Goal: Communication & Community: Answer question/provide support

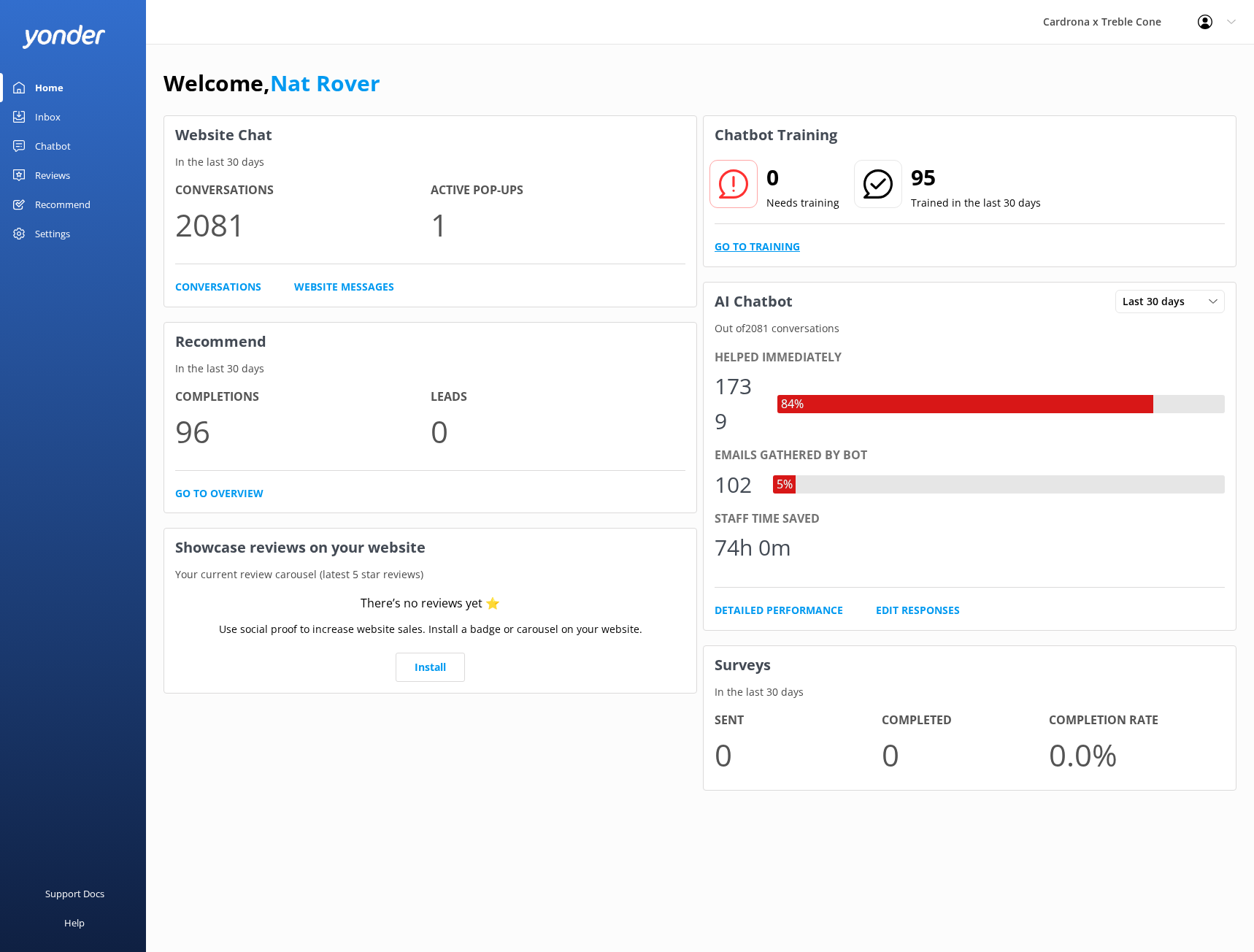
click at [741, 241] on link "Go to Training" at bounding box center [757, 247] width 86 height 16
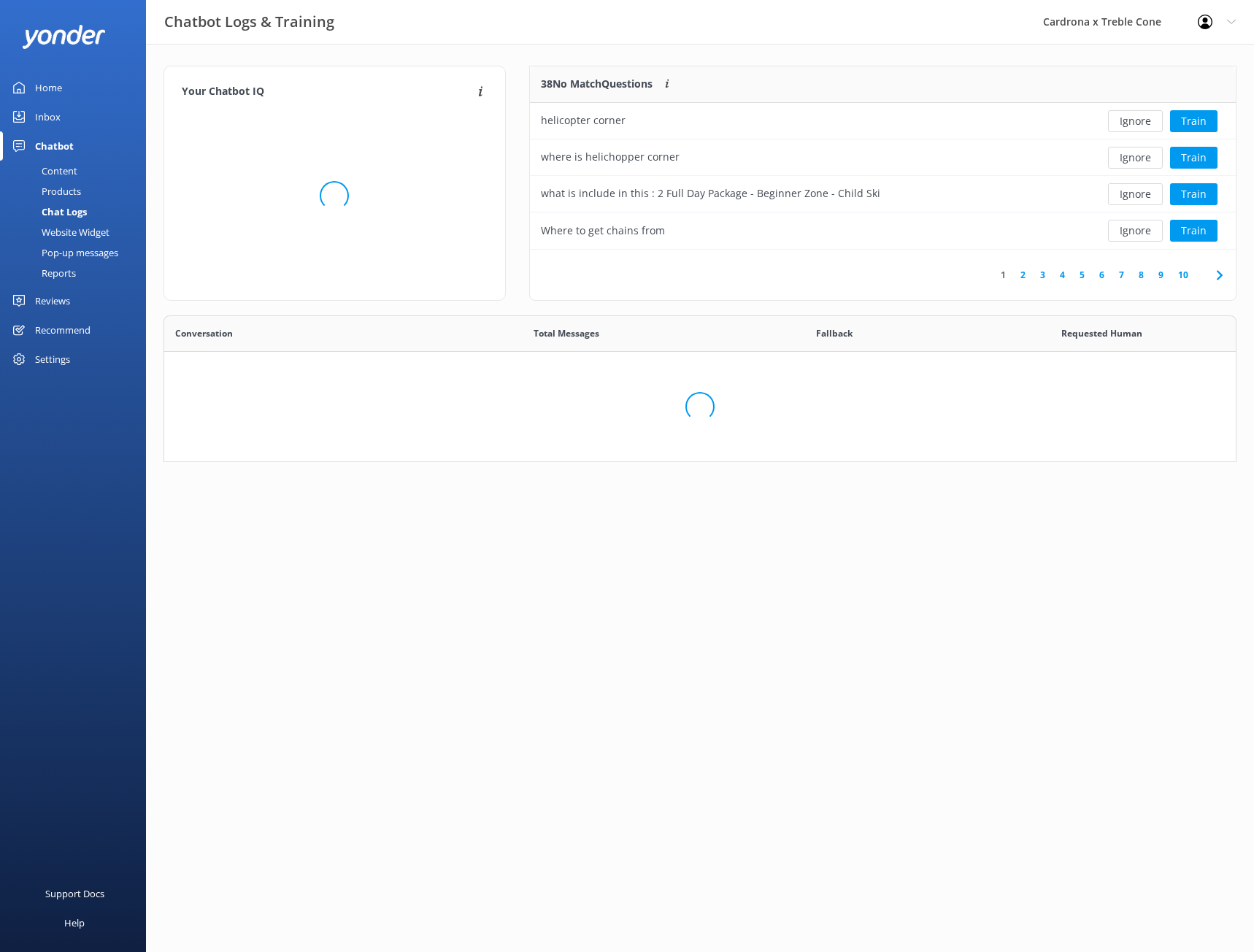
scroll to position [500, 1061]
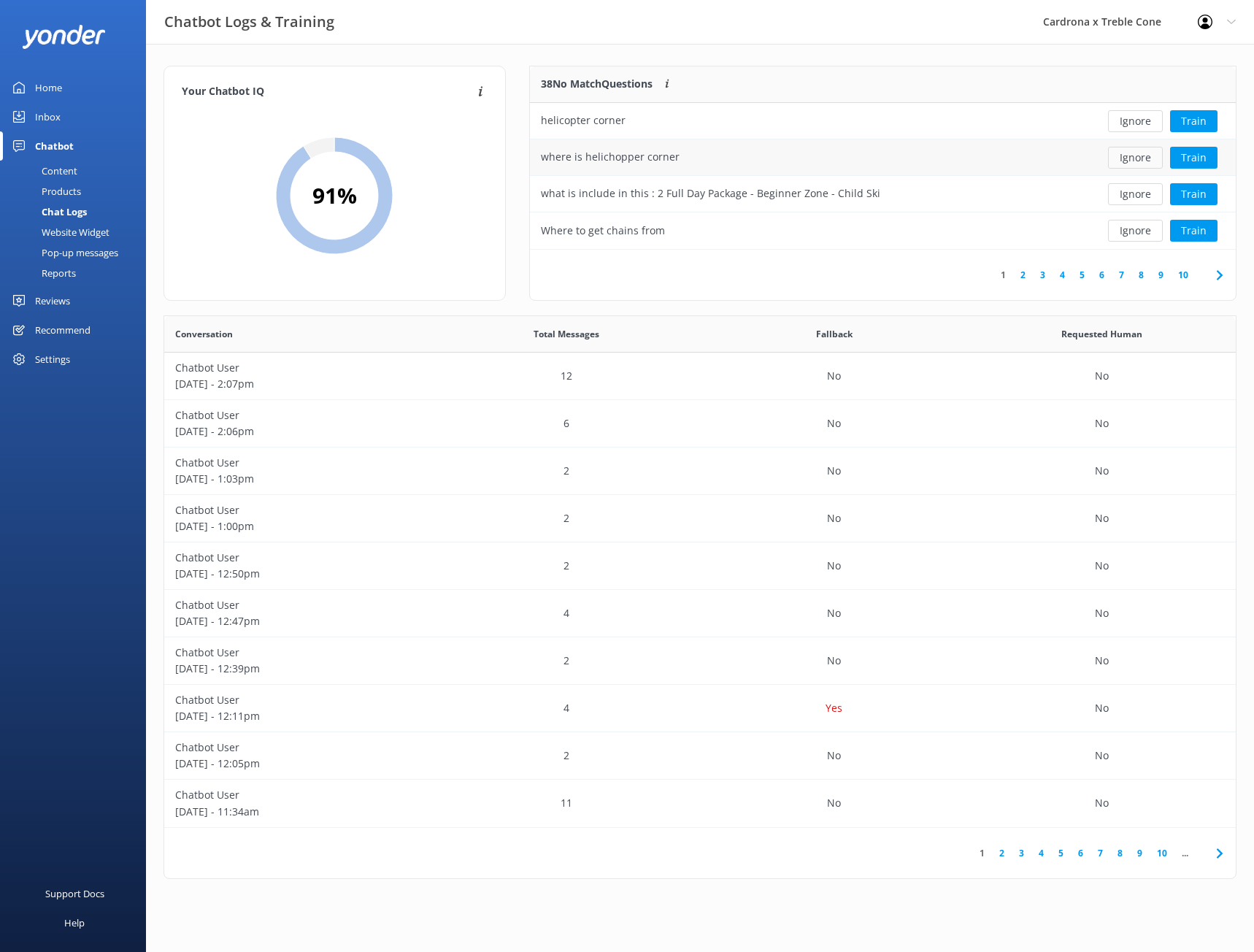
click at [1117, 160] on button "Ignore" at bounding box center [1136, 157] width 55 height 22
click at [1139, 122] on button "Ignore" at bounding box center [1136, 121] width 55 height 22
click at [1191, 116] on button "Train" at bounding box center [1194, 121] width 48 height 22
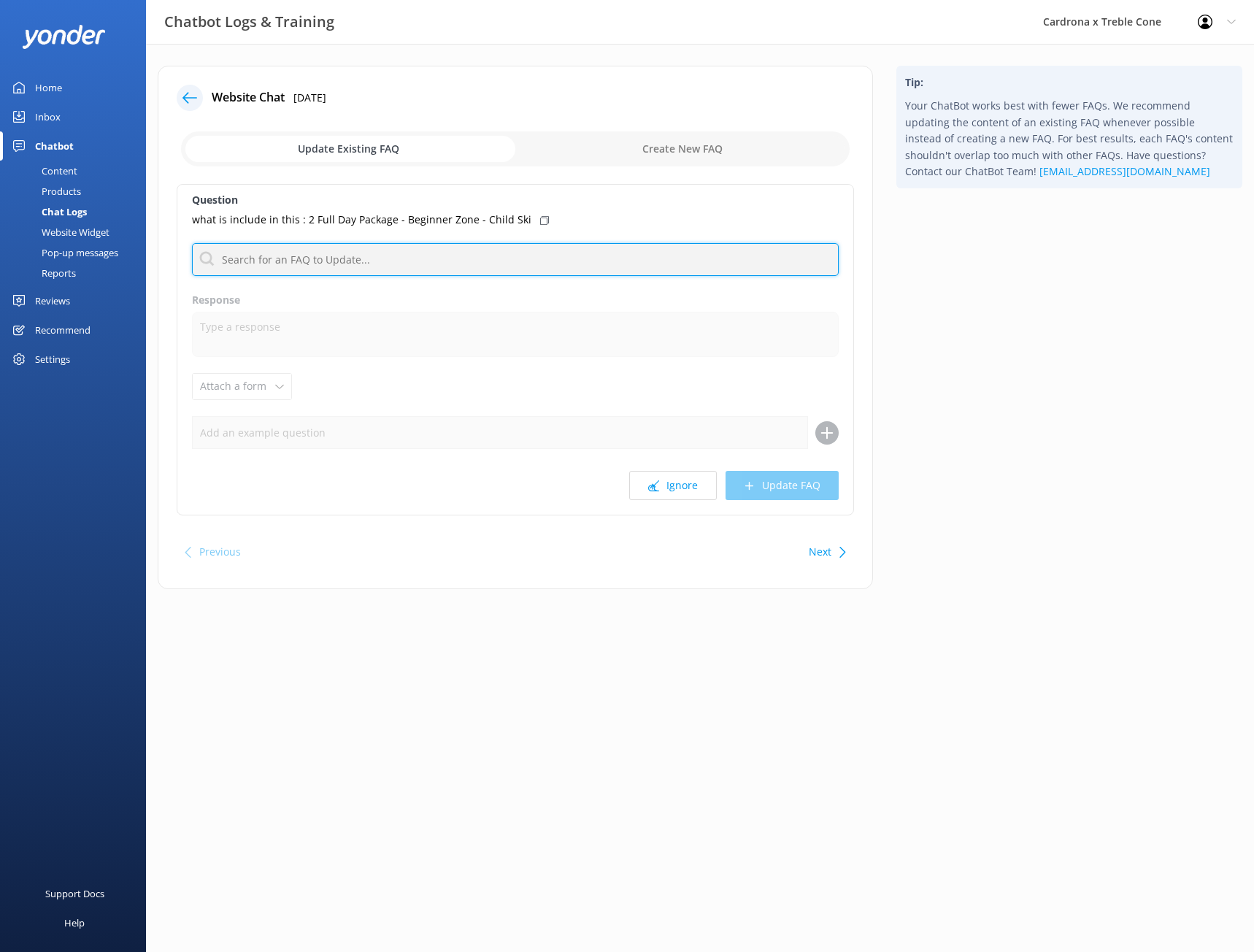
click at [337, 261] on input "text" at bounding box center [516, 259] width 647 height 33
type input "l"
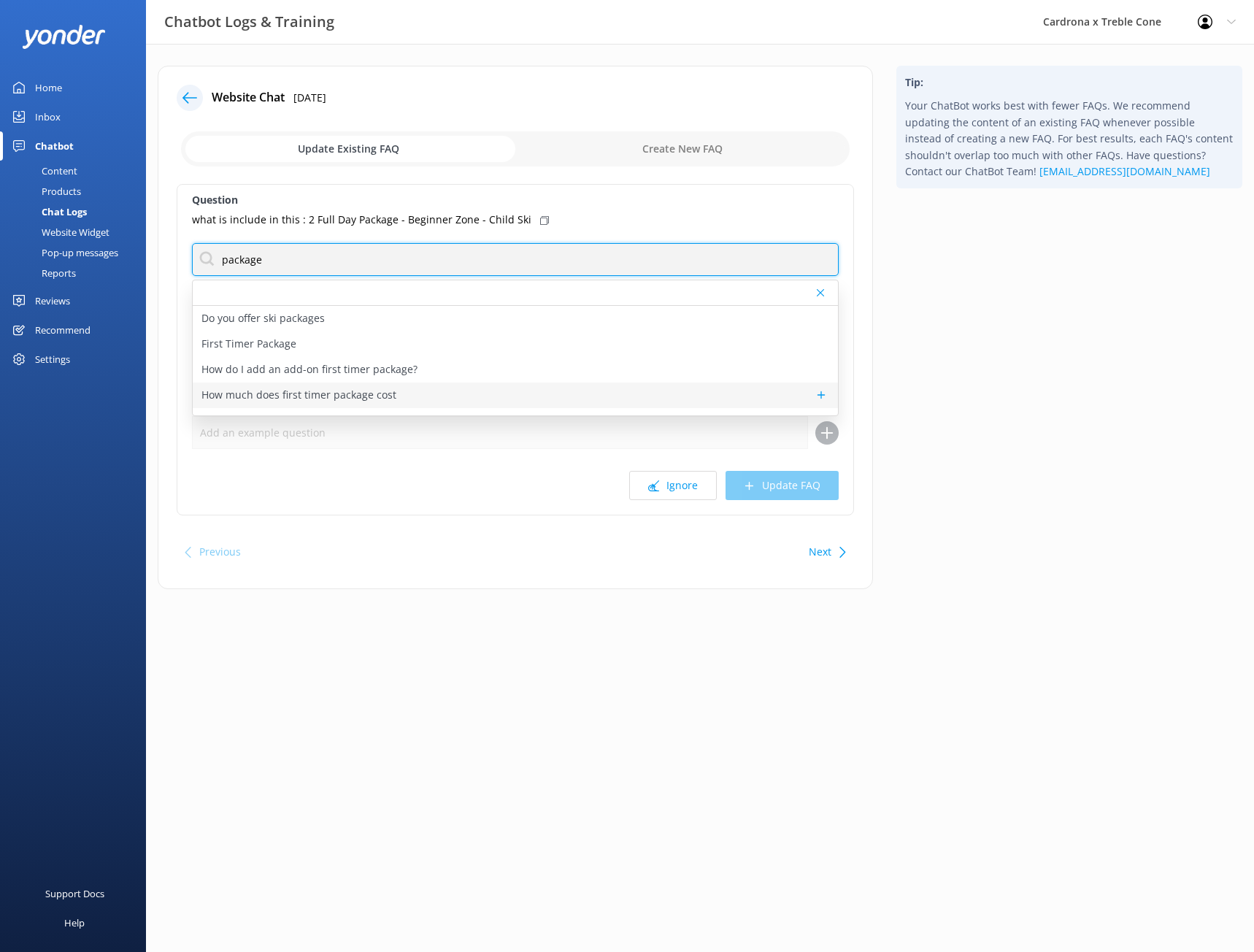
scroll to position [26, 0]
type input "package"
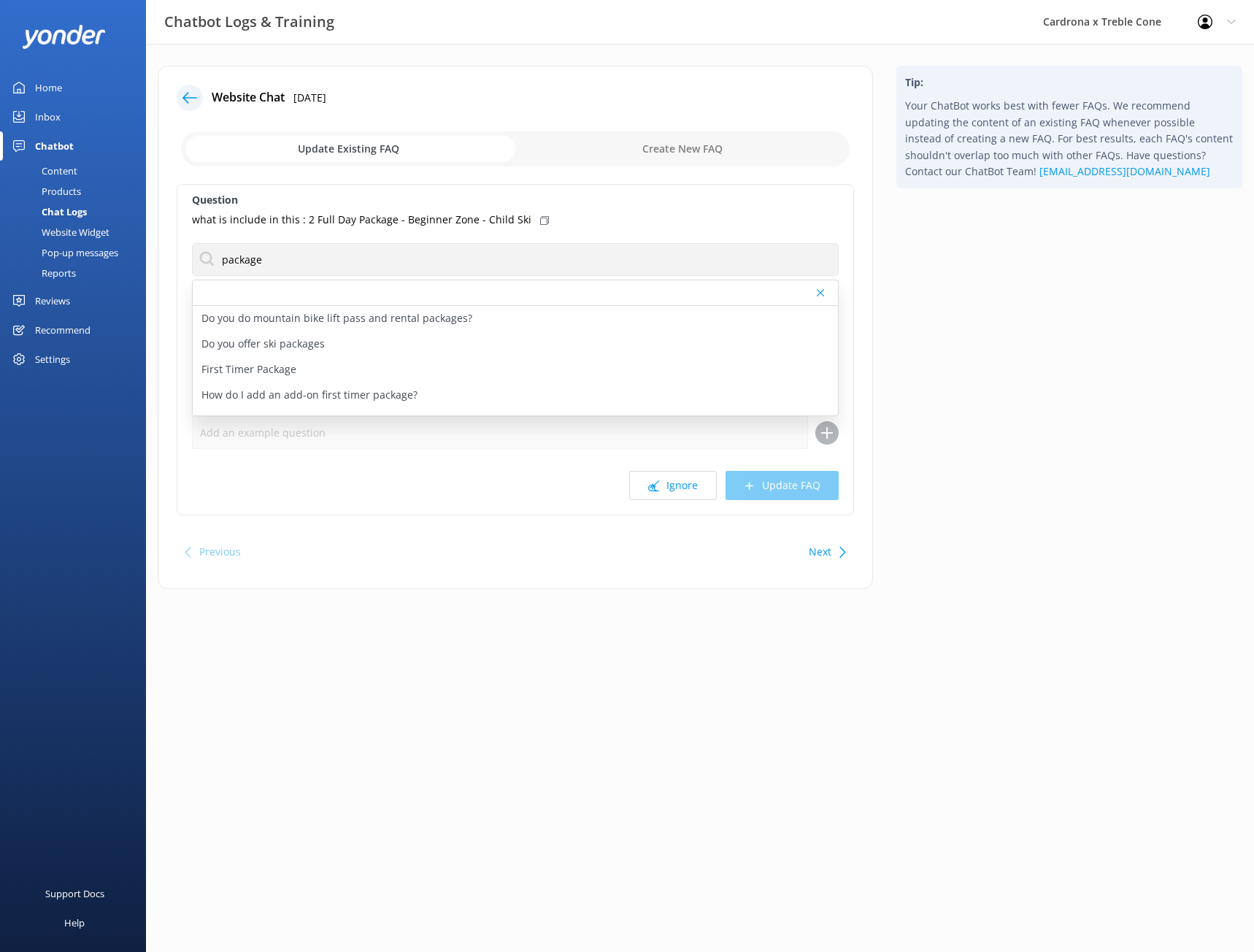
click at [63, 209] on div "Chat Logs" at bounding box center [48, 211] width 79 height 21
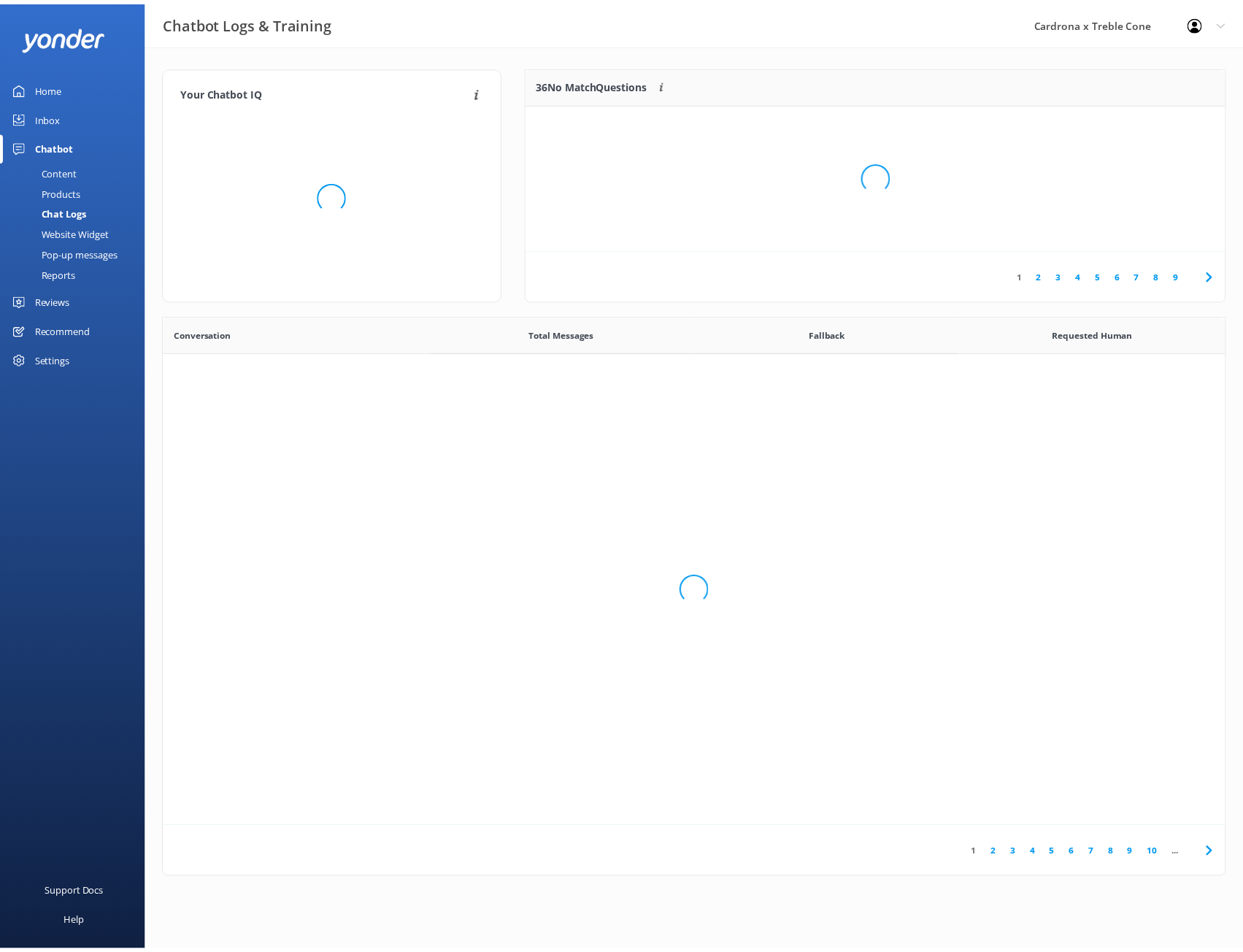
scroll to position [500, 1061]
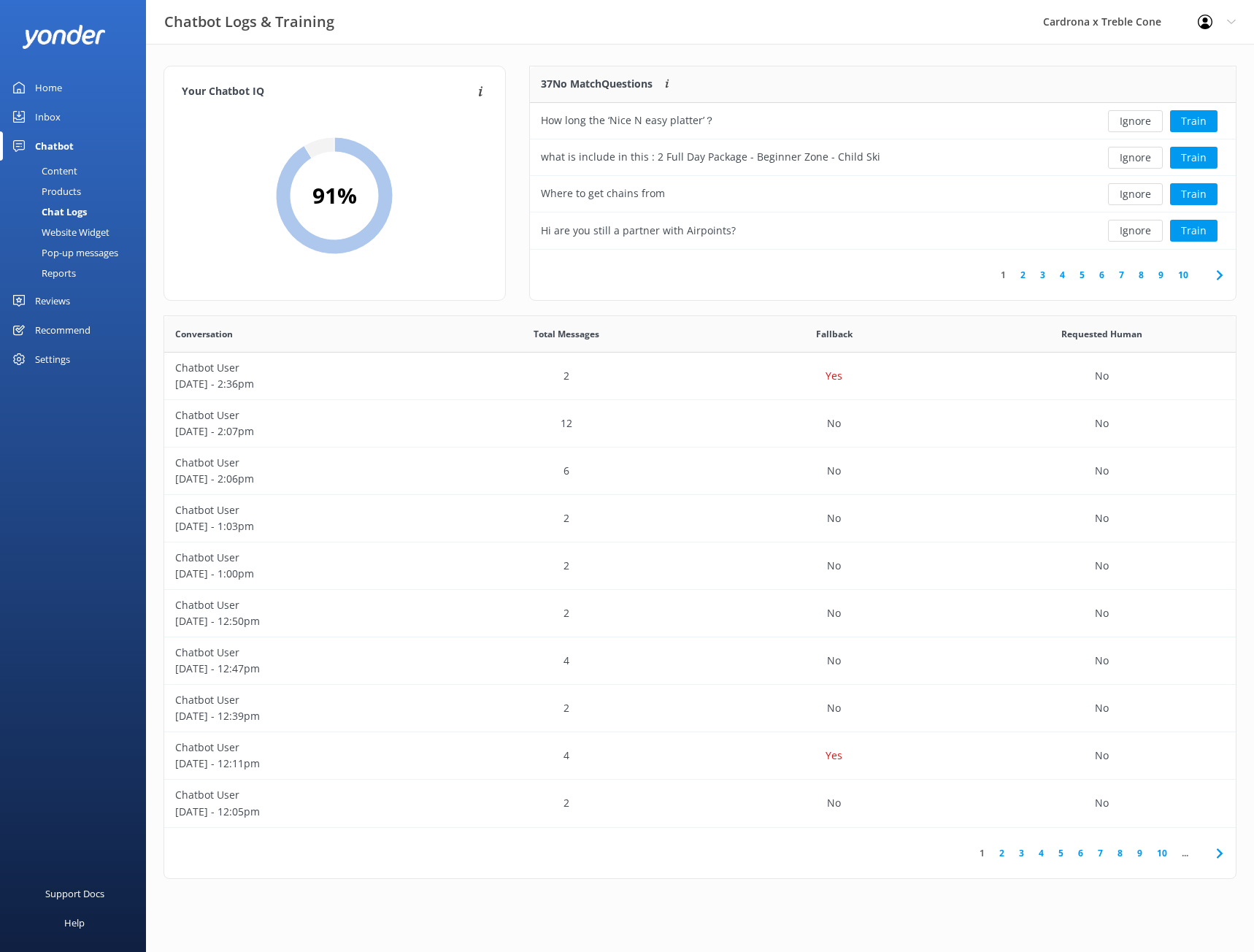
click at [54, 213] on div "Chat Logs" at bounding box center [48, 211] width 79 height 21
click at [1145, 120] on button "Ignore" at bounding box center [1136, 121] width 55 height 22
click at [1126, 164] on button "Ignore" at bounding box center [1136, 157] width 55 height 22
click at [1196, 159] on button "Train" at bounding box center [1194, 157] width 48 height 22
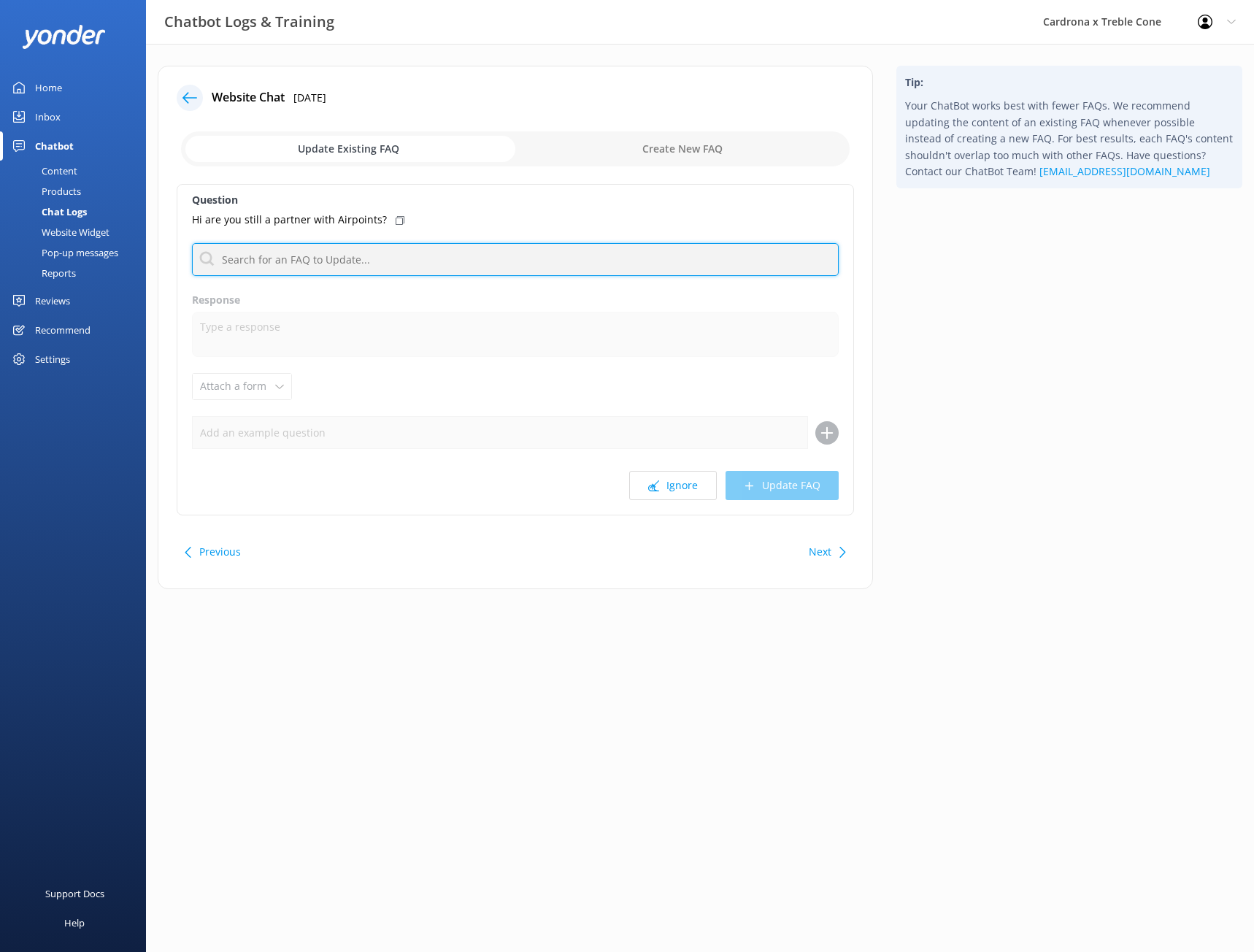
click at [310, 263] on input "text" at bounding box center [516, 259] width 647 height 33
type input "airpoint"
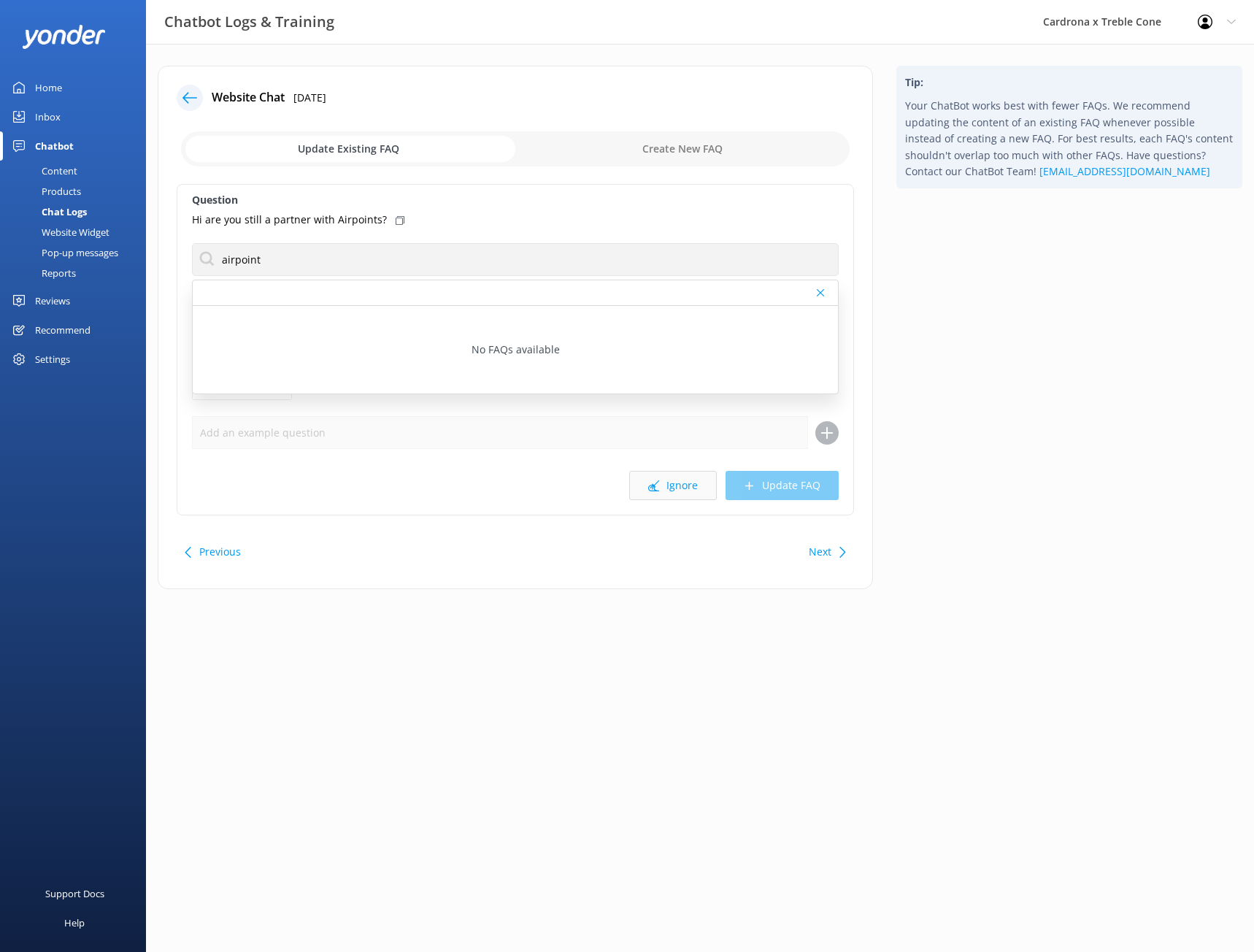
click at [673, 485] on button "Ignore" at bounding box center [673, 484] width 88 height 29
click at [682, 484] on button "Ignore" at bounding box center [673, 484] width 88 height 29
click at [686, 480] on button "Ignore" at bounding box center [673, 484] width 88 height 29
click at [684, 482] on button "Ignore" at bounding box center [673, 484] width 88 height 29
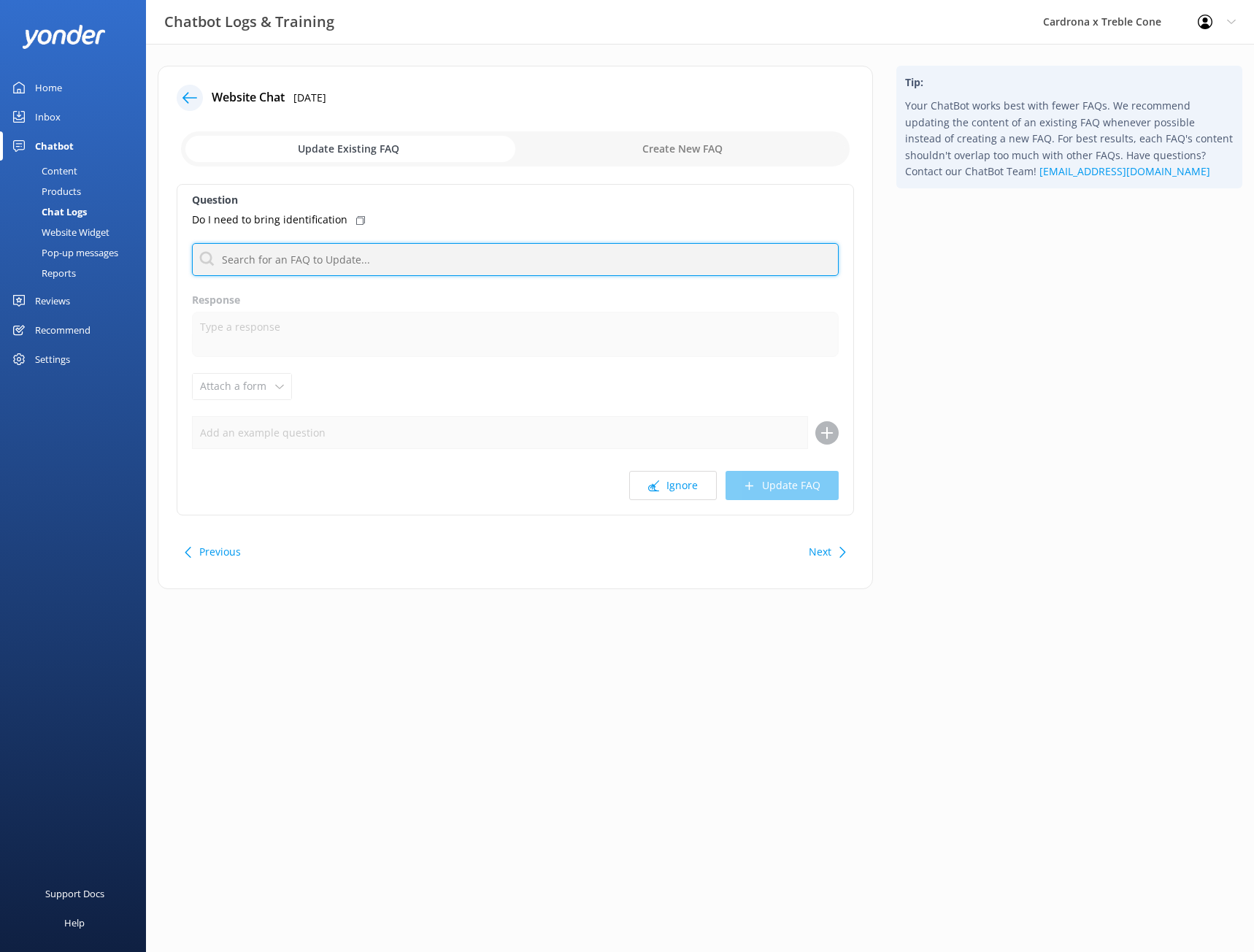
click at [332, 256] on input "text" at bounding box center [516, 259] width 647 height 33
type input "i"
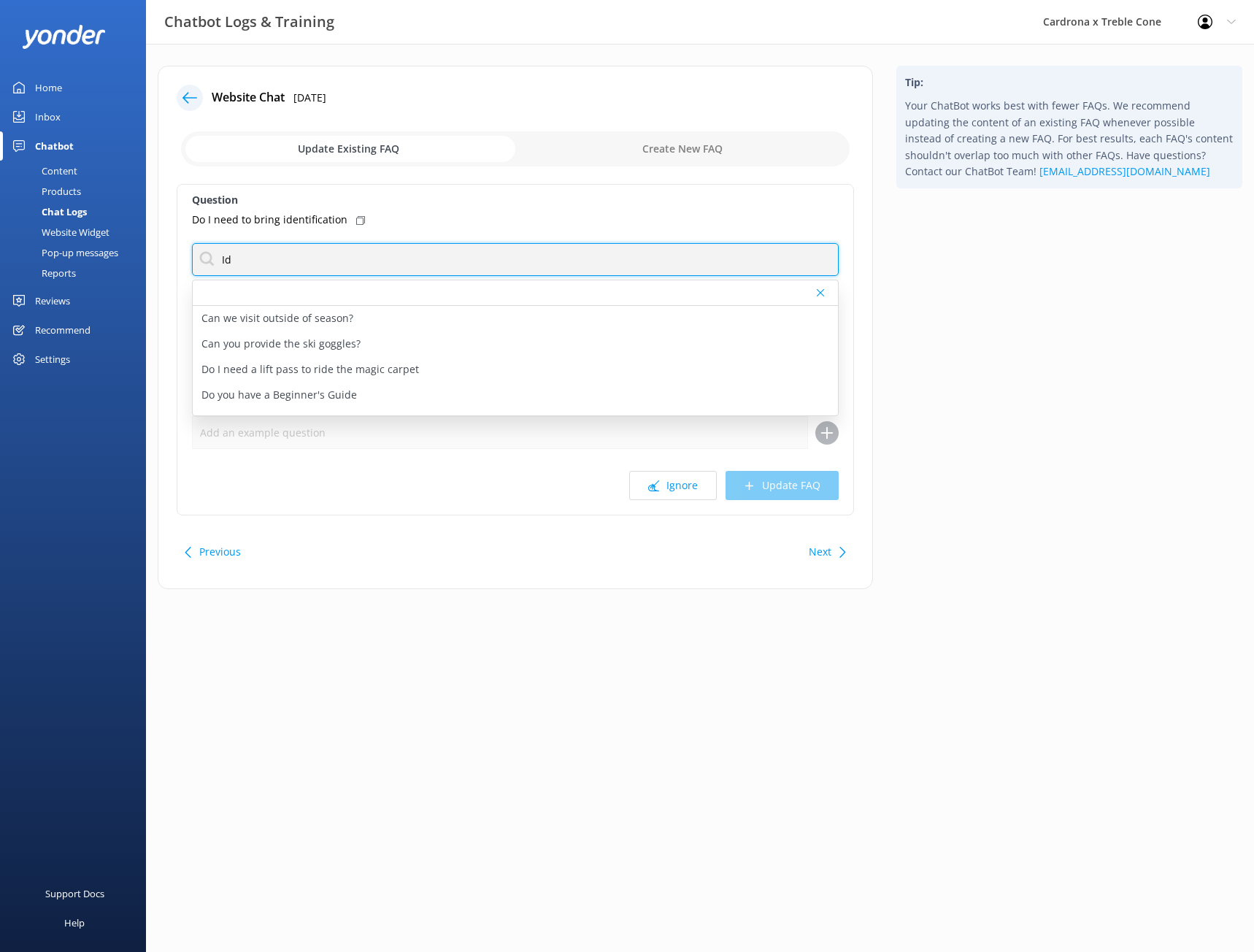
type input "I"
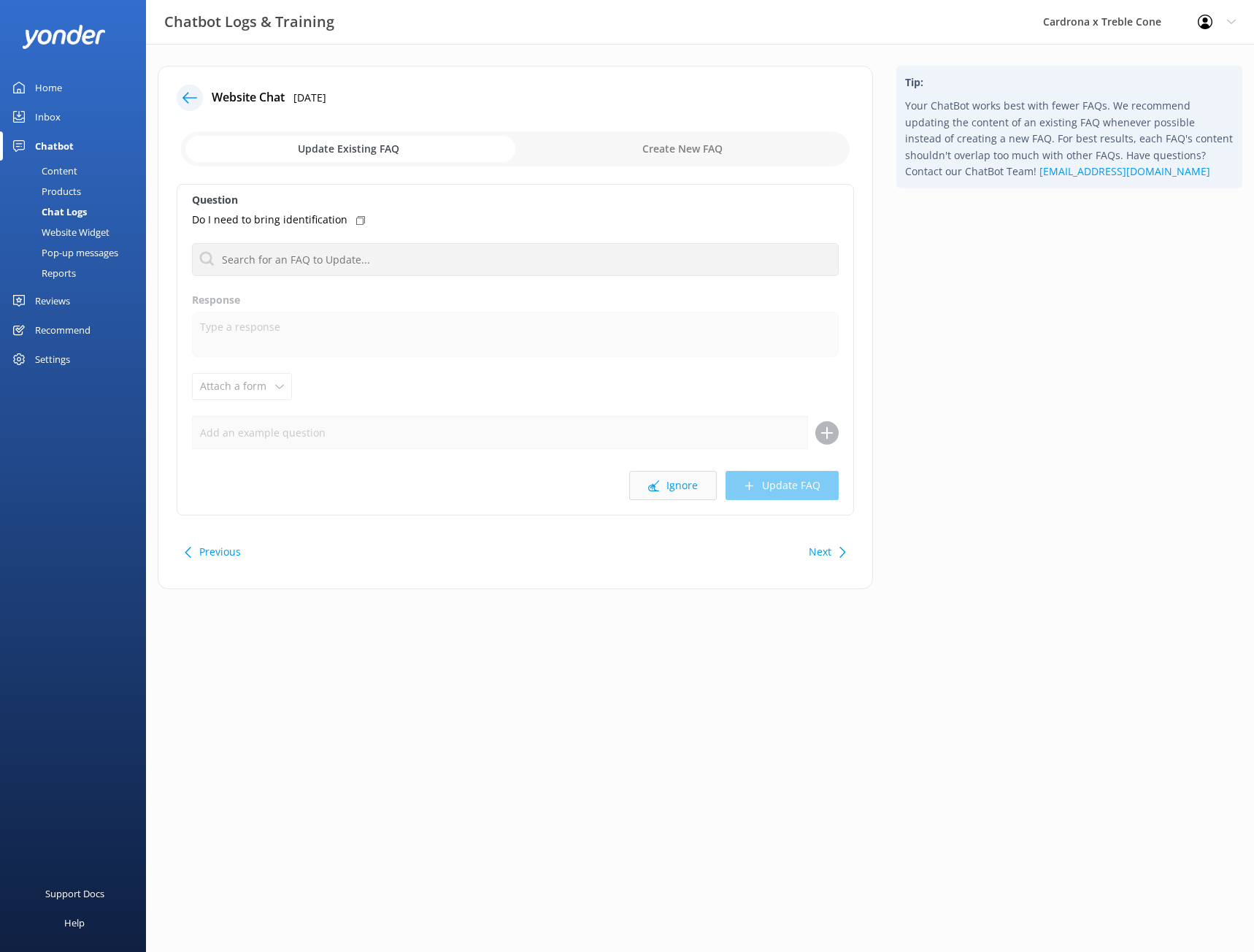
click at [685, 495] on button "Ignore" at bounding box center [673, 484] width 88 height 29
click at [687, 491] on button "Ignore" at bounding box center [673, 484] width 88 height 29
click at [683, 489] on button "Ignore" at bounding box center [673, 484] width 88 height 29
click at [684, 491] on button "Ignore" at bounding box center [673, 484] width 88 height 29
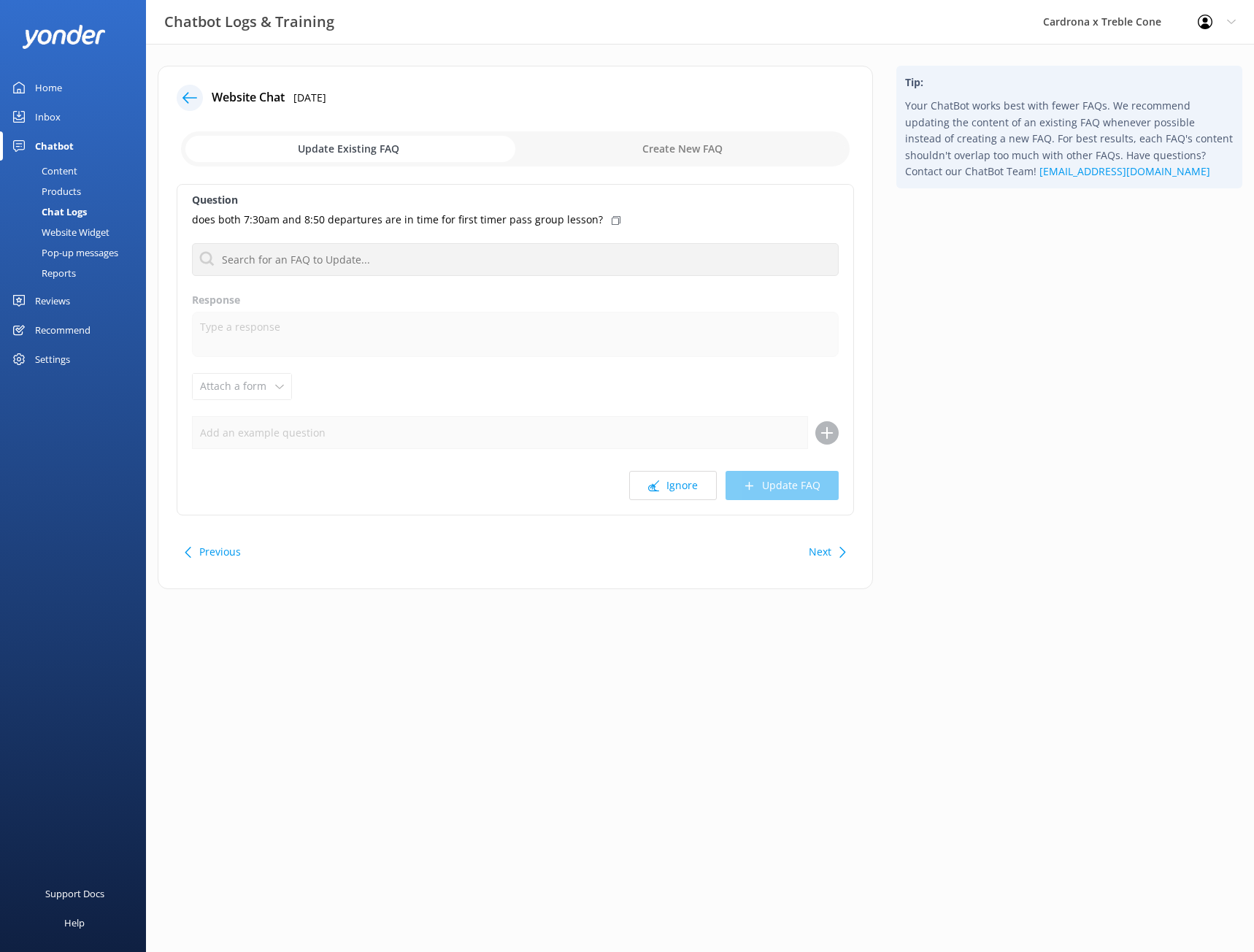
click at [612, 221] on icon at bounding box center [616, 220] width 9 height 9
click at [612, 219] on icon at bounding box center [616, 220] width 9 height 9
click at [495, 259] on input "text" at bounding box center [516, 259] width 647 height 33
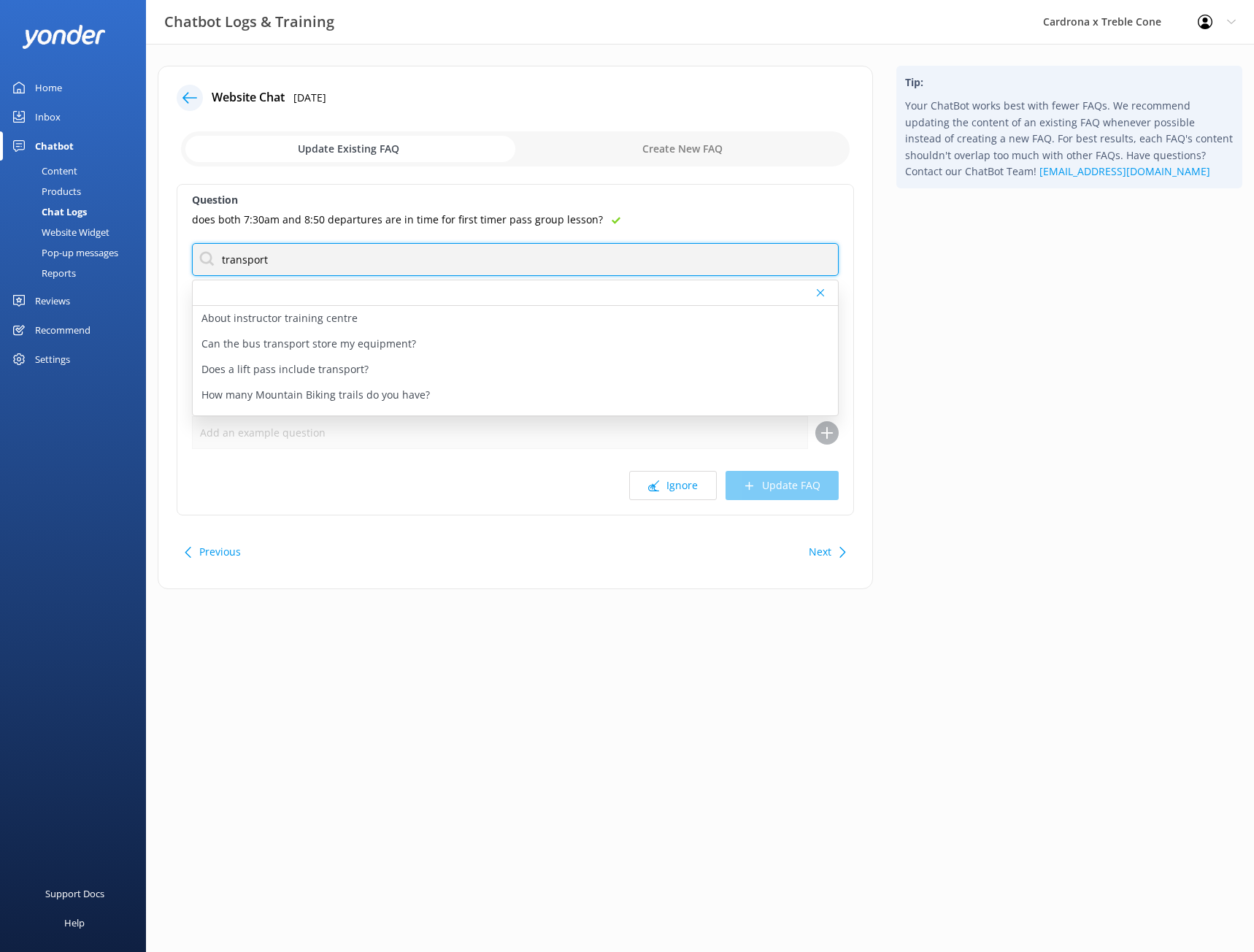
drag, startPoint x: 295, startPoint y: 261, endPoint x: 175, endPoint y: 262, distance: 120.0
click at [175, 262] on div "Website Chat [DATE] Update Existing FAQ Create New FAQ Question does both 7:30a…" at bounding box center [515, 327] width 716 height 523
type input "transport"
click at [670, 481] on button "Ignore" at bounding box center [673, 484] width 88 height 29
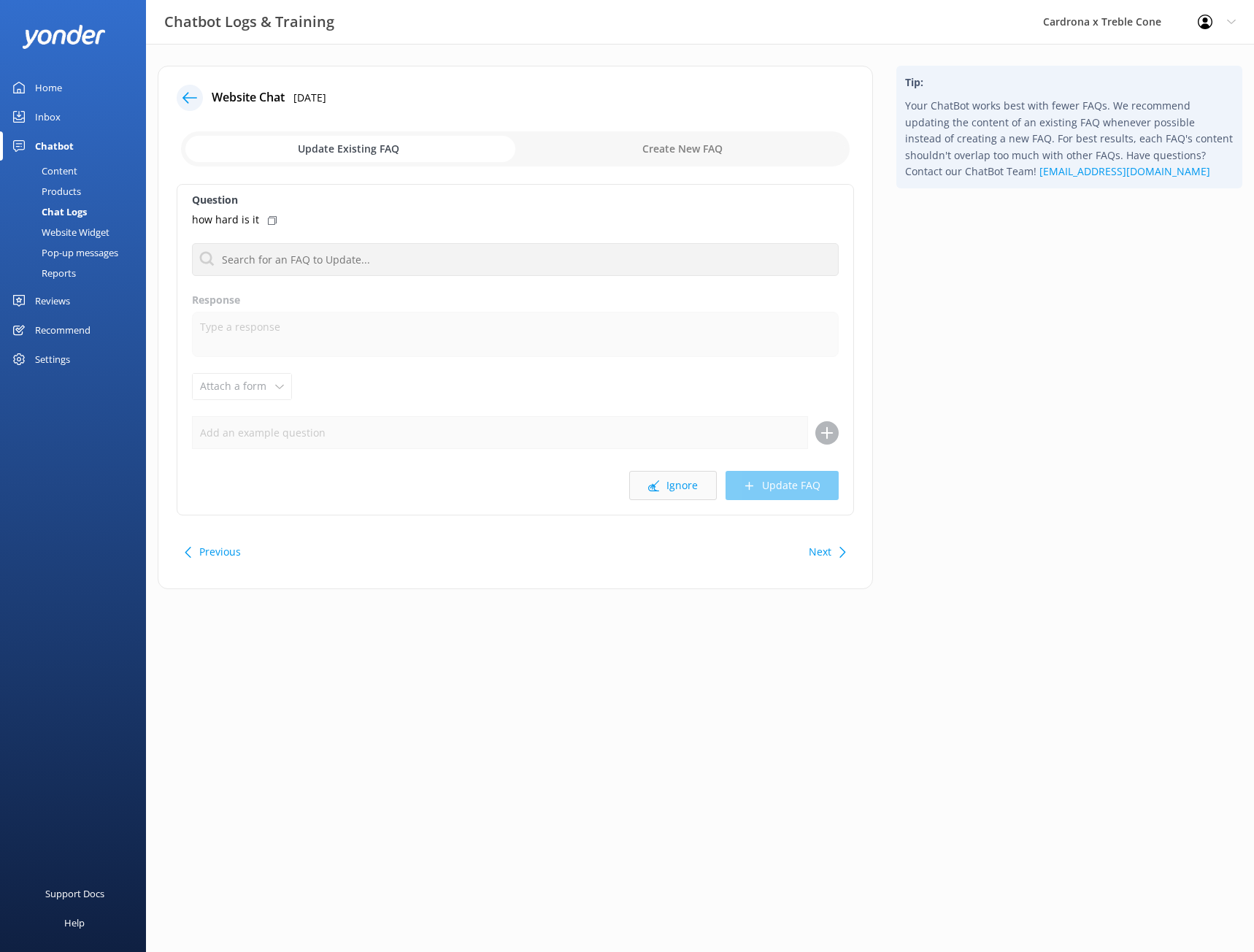
click at [681, 489] on button "Ignore" at bounding box center [673, 484] width 88 height 29
click at [698, 494] on button "Ignore" at bounding box center [673, 484] width 88 height 29
click at [676, 481] on button "Ignore" at bounding box center [673, 484] width 88 height 29
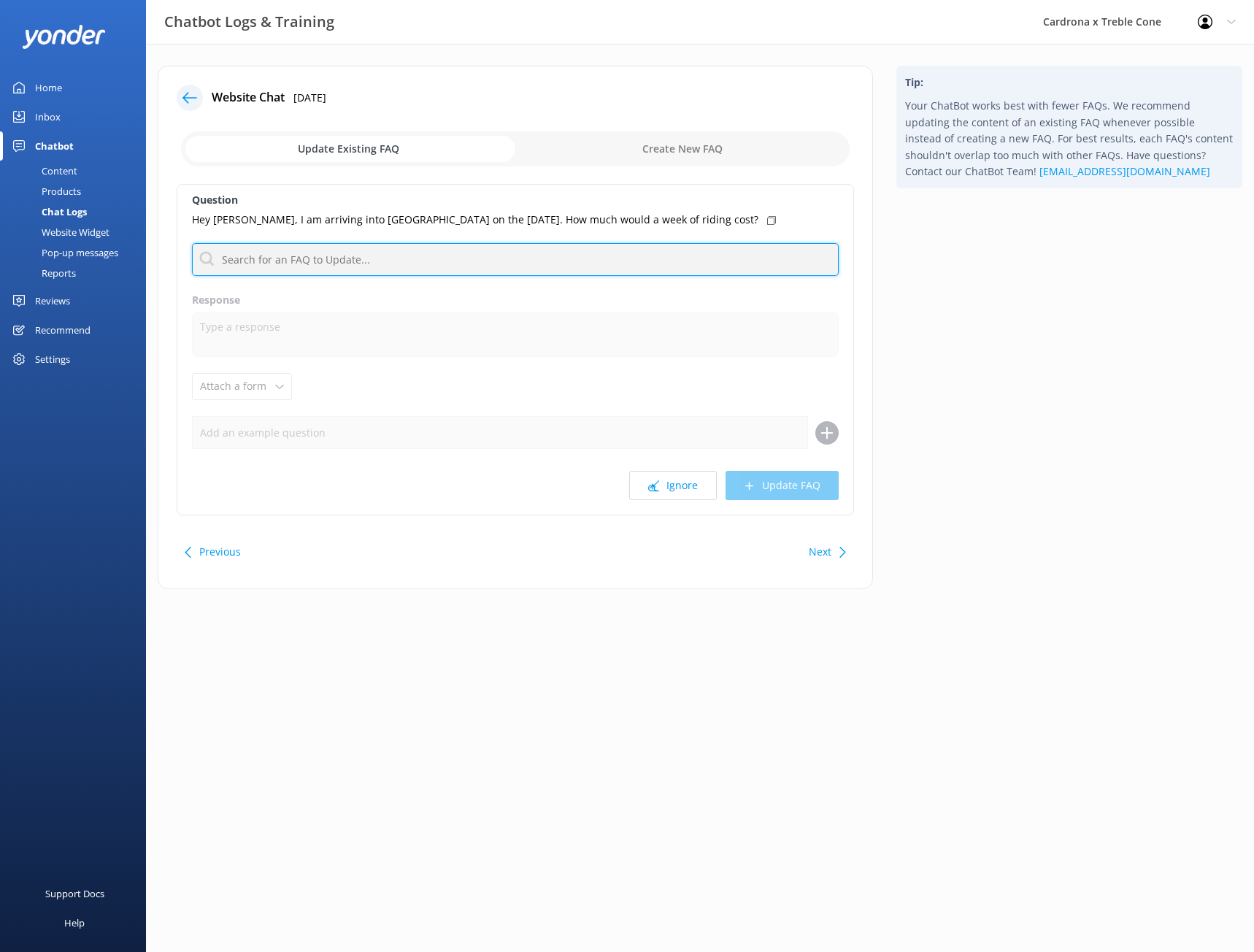
click at [254, 258] on input "text" at bounding box center [516, 259] width 647 height 33
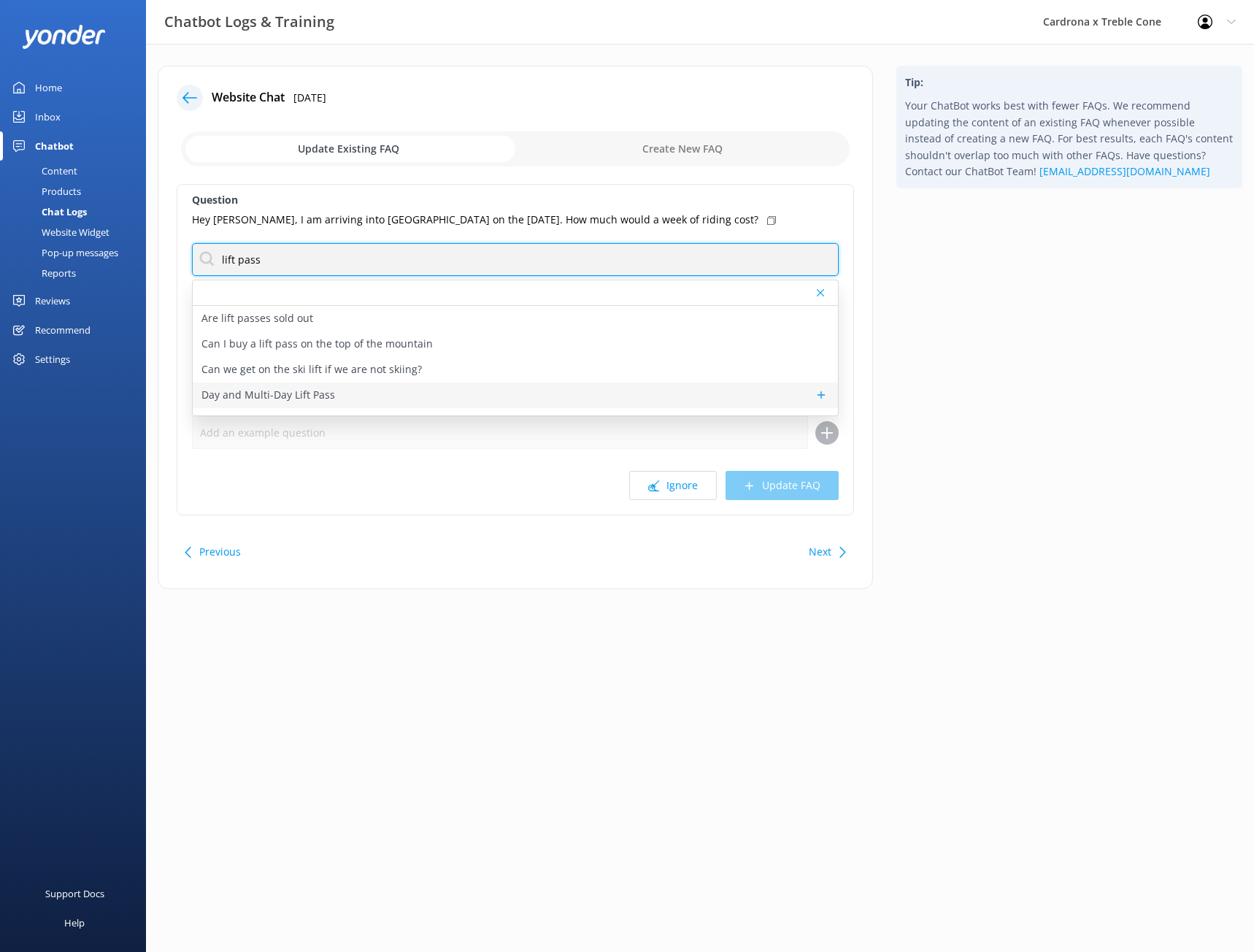
type input "lift pass"
click at [301, 396] on p "Day and Multi-Day Lift Pass" at bounding box center [268, 395] width 133 height 16
type textarea "Book online and save! If you have an existing account from a previous season, l…"
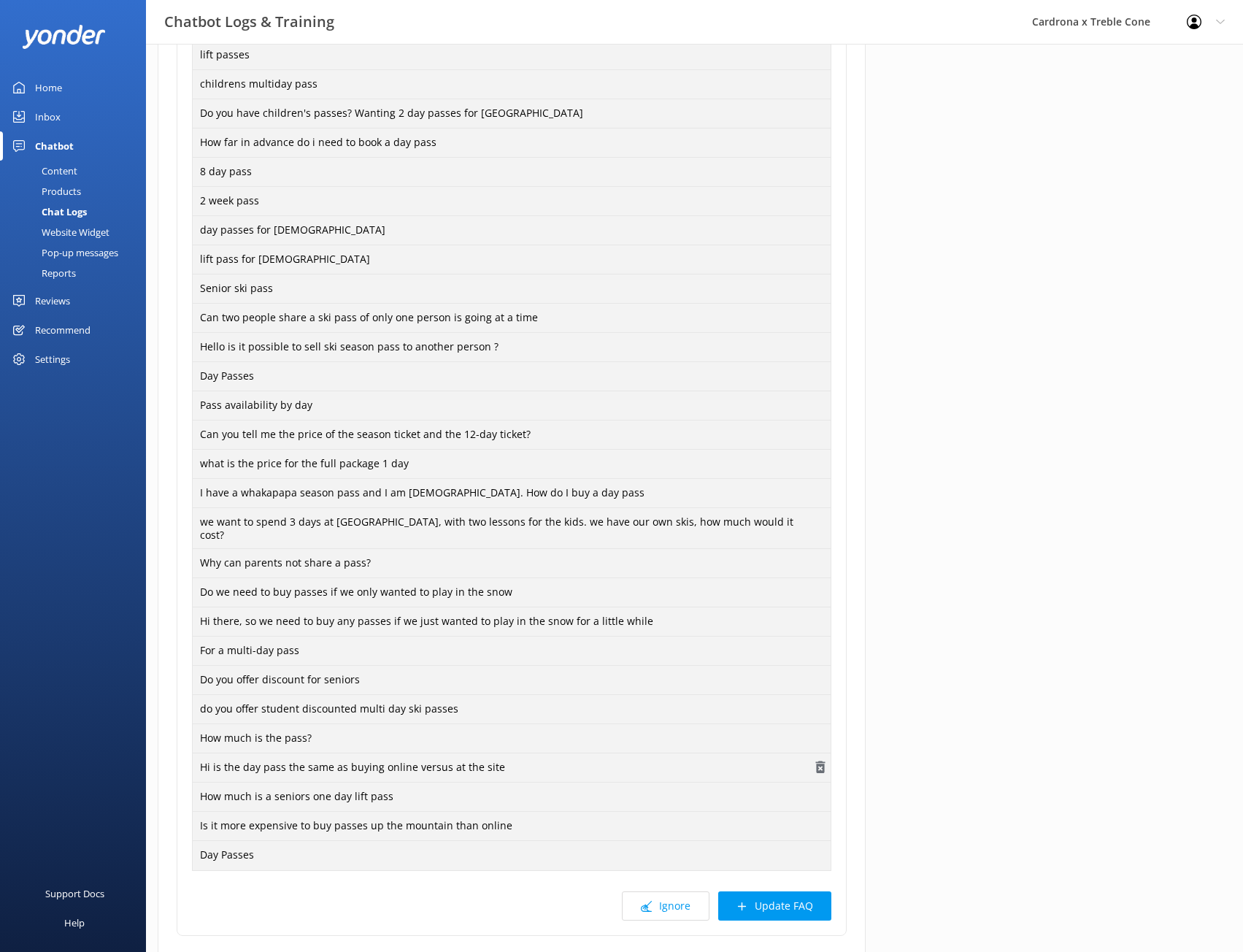
scroll to position [743, 0]
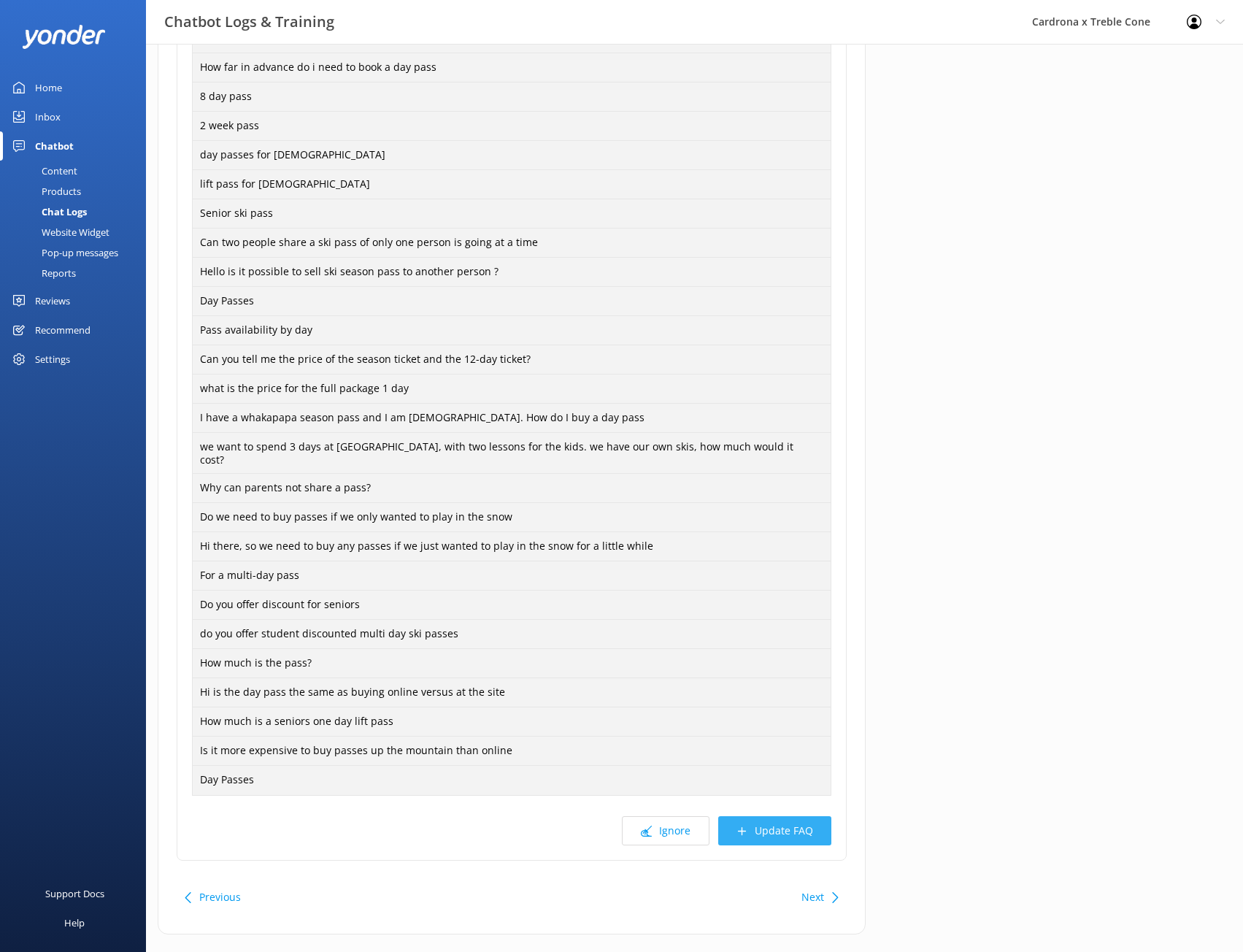
click at [775, 816] on button "Update FAQ" at bounding box center [775, 830] width 113 height 29
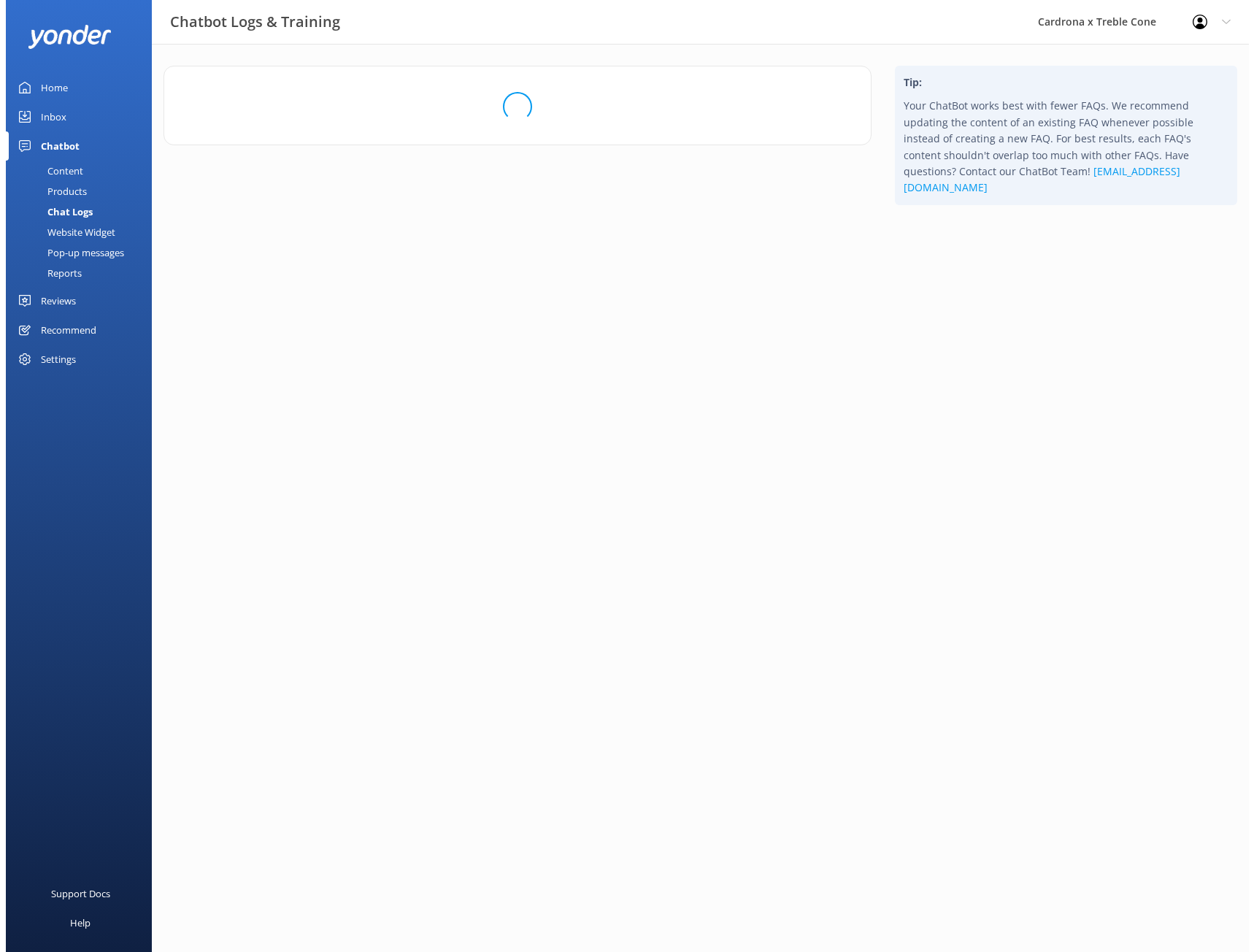
scroll to position [0, 0]
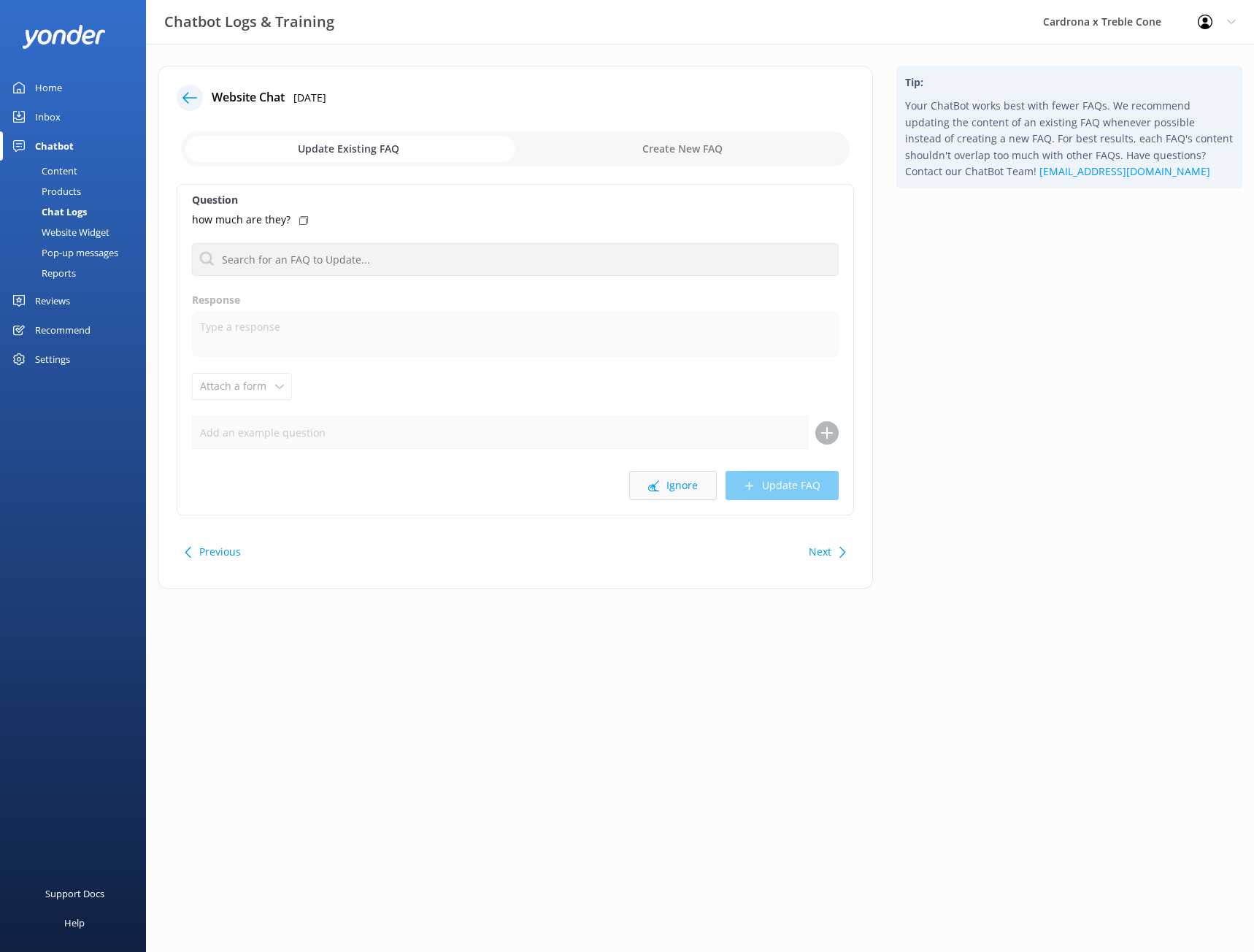
click at [681, 486] on button "Ignore" at bounding box center [673, 484] width 88 height 29
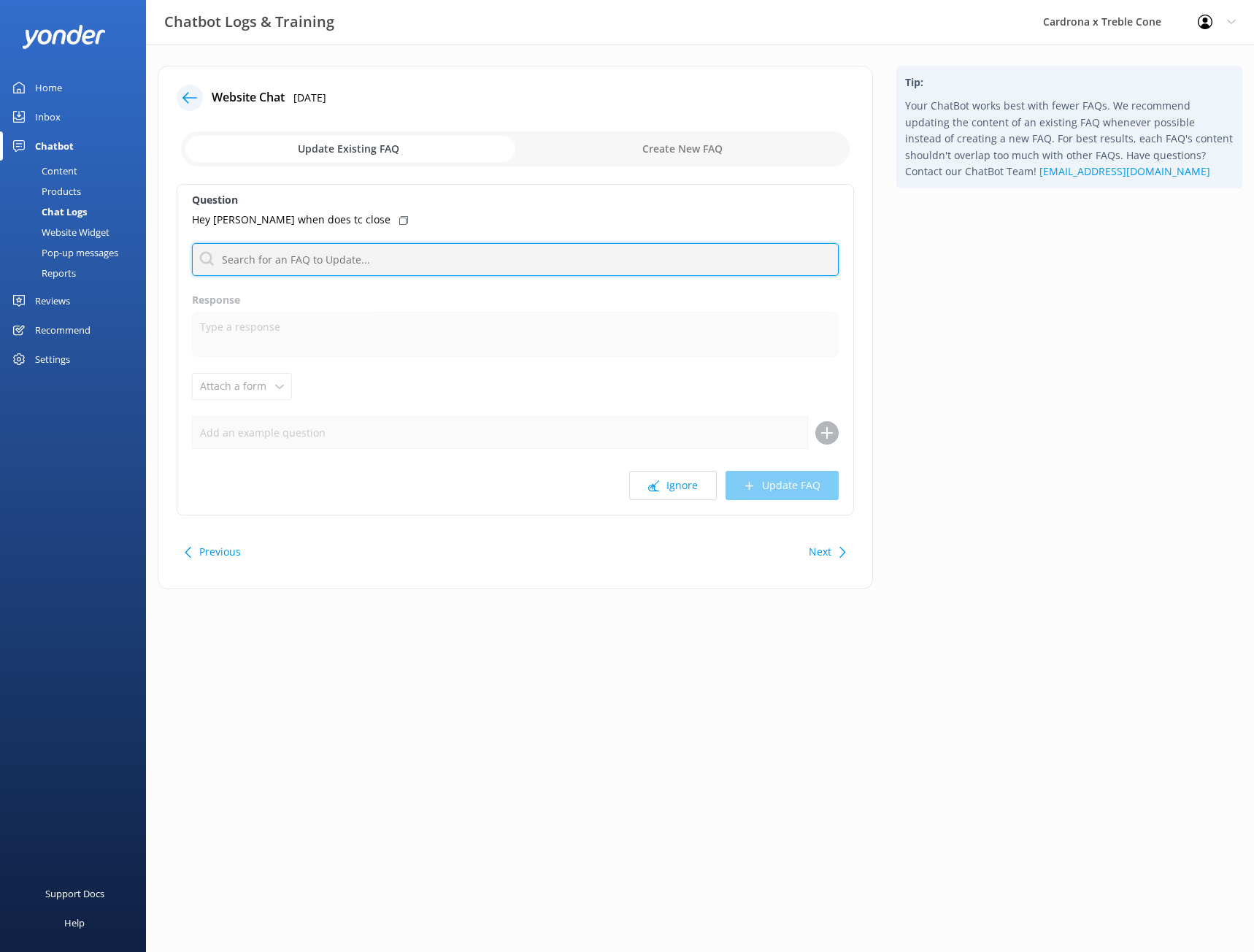
click at [319, 262] on input "text" at bounding box center [516, 259] width 647 height 33
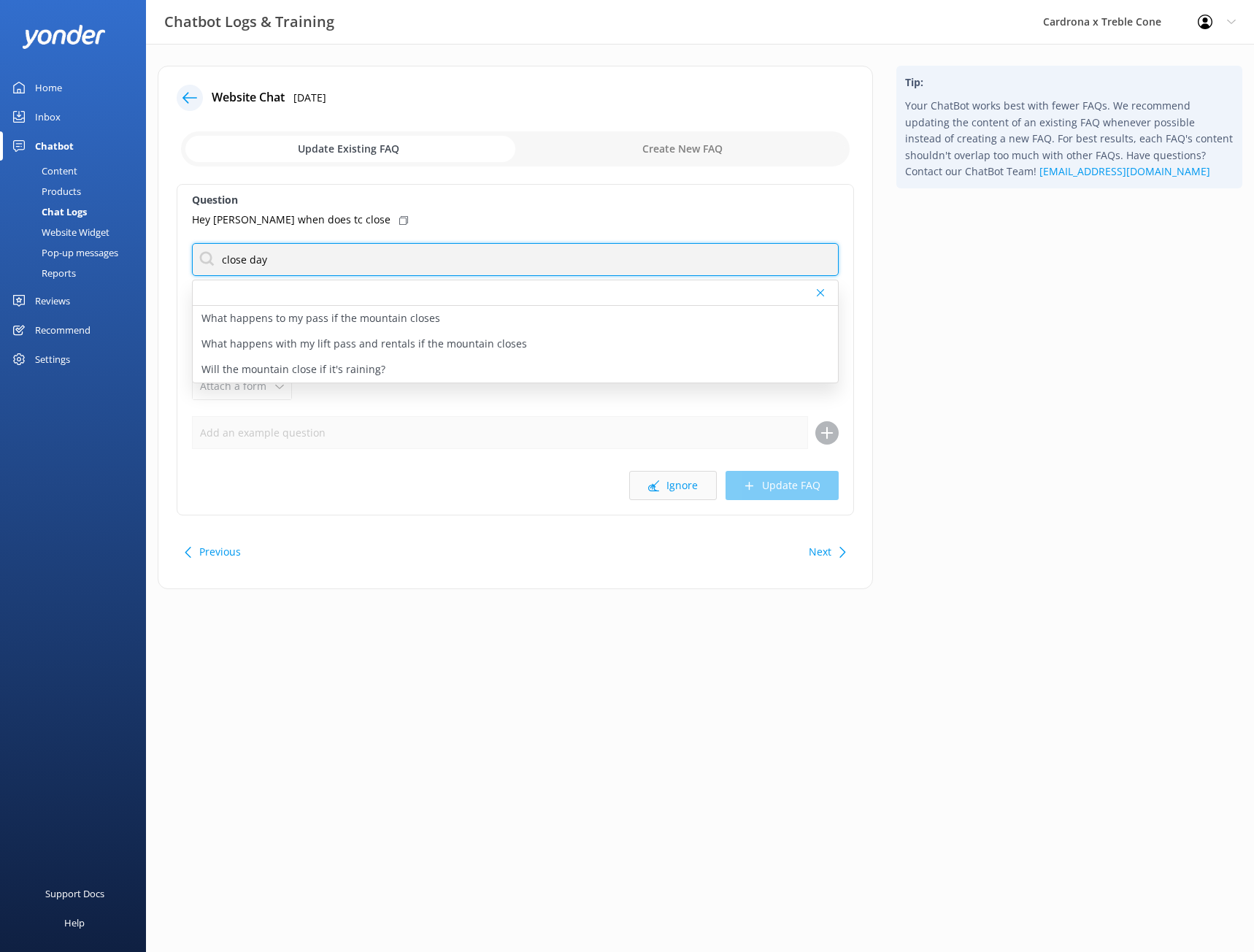
type input "close day"
click at [684, 486] on button "Ignore" at bounding box center [673, 484] width 88 height 29
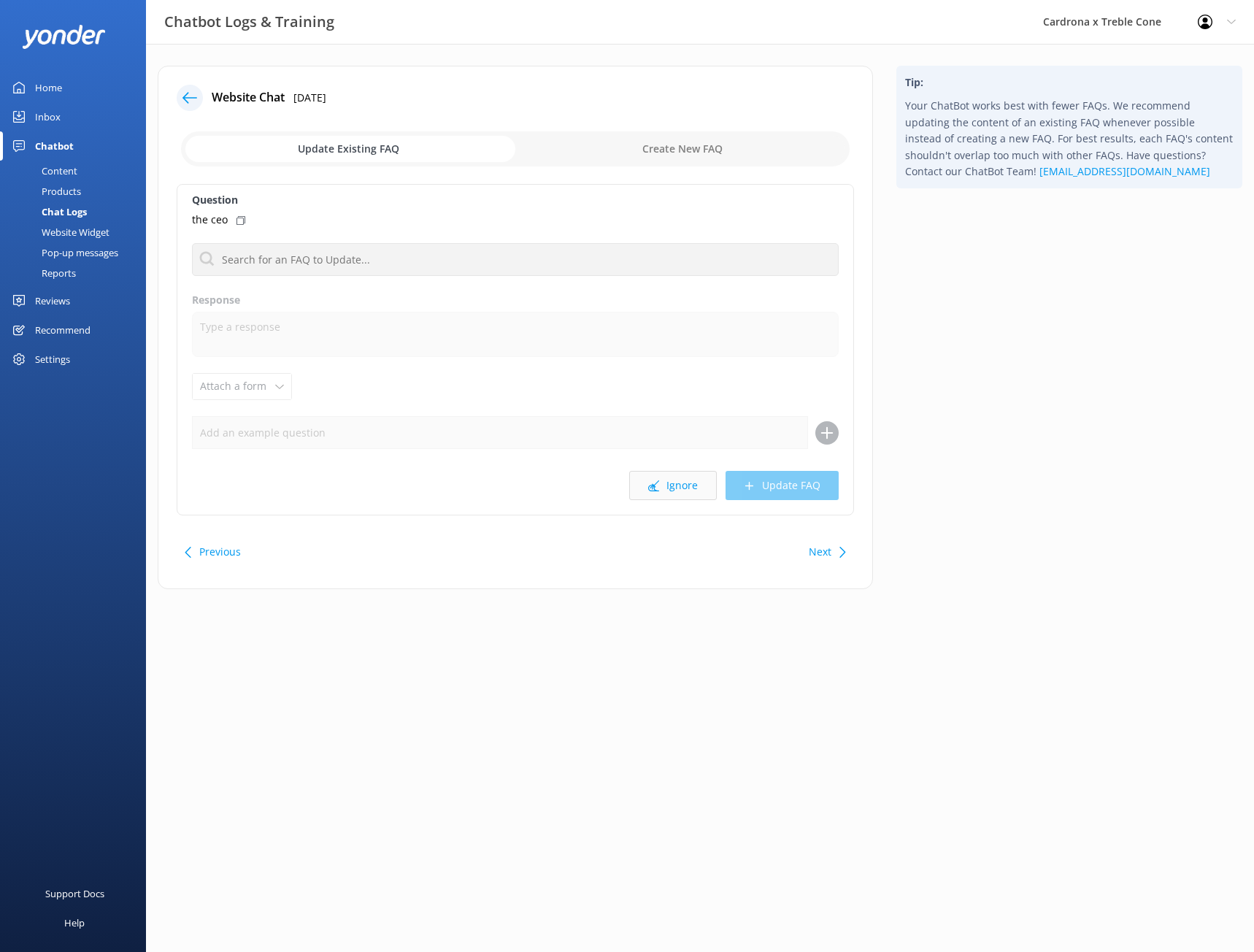
click at [687, 491] on button "Ignore" at bounding box center [673, 484] width 88 height 29
click at [687, 486] on button "Ignore" at bounding box center [673, 484] width 88 height 29
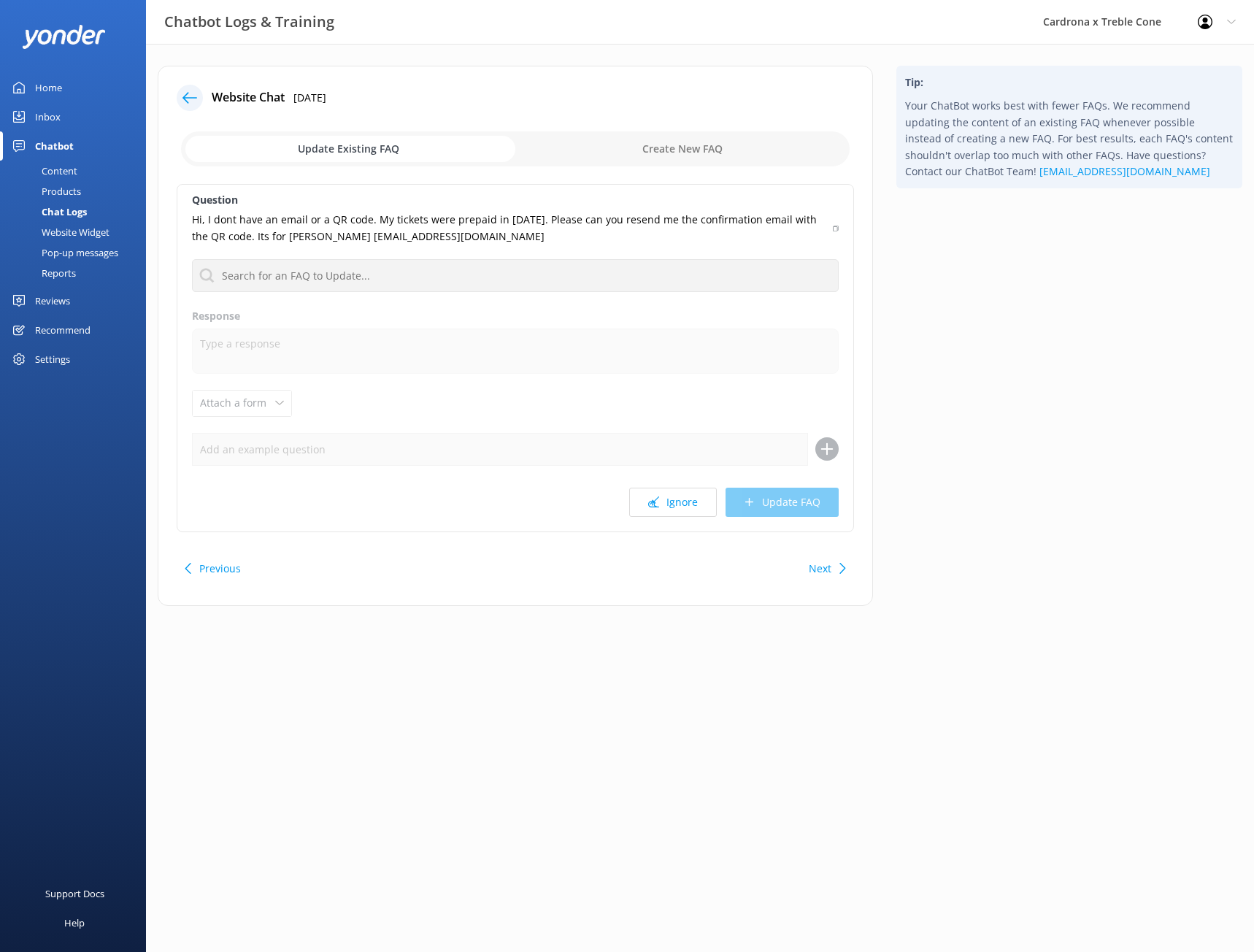
drag, startPoint x: 487, startPoint y: 237, endPoint x: 355, endPoint y: 242, distance: 132.1
click at [355, 242] on p "Hi, I dont have an email or a QR code. My tickets were prepaid in [DATE]. Pleas…" at bounding box center [508, 228] width 632 height 33
copy p "[EMAIL_ADDRESS][DOMAIN_NAME]"
click at [687, 501] on button "Ignore" at bounding box center [673, 501] width 88 height 29
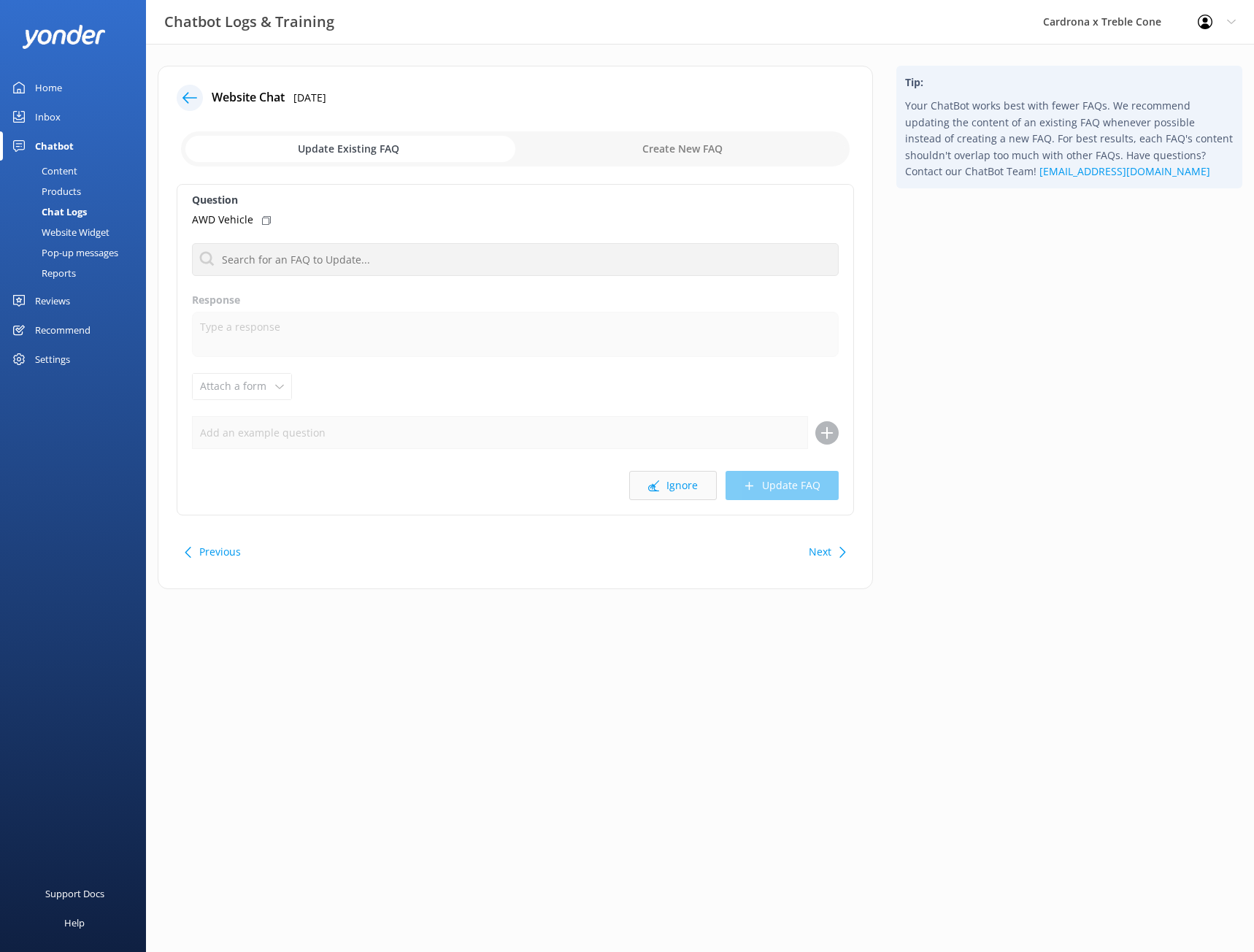
click at [671, 480] on button "Ignore" at bounding box center [673, 484] width 88 height 29
click at [648, 484] on button "Ignore" at bounding box center [673, 484] width 88 height 29
click at [671, 477] on button "Ignore" at bounding box center [673, 484] width 88 height 29
click at [687, 489] on button "Ignore" at bounding box center [673, 484] width 88 height 29
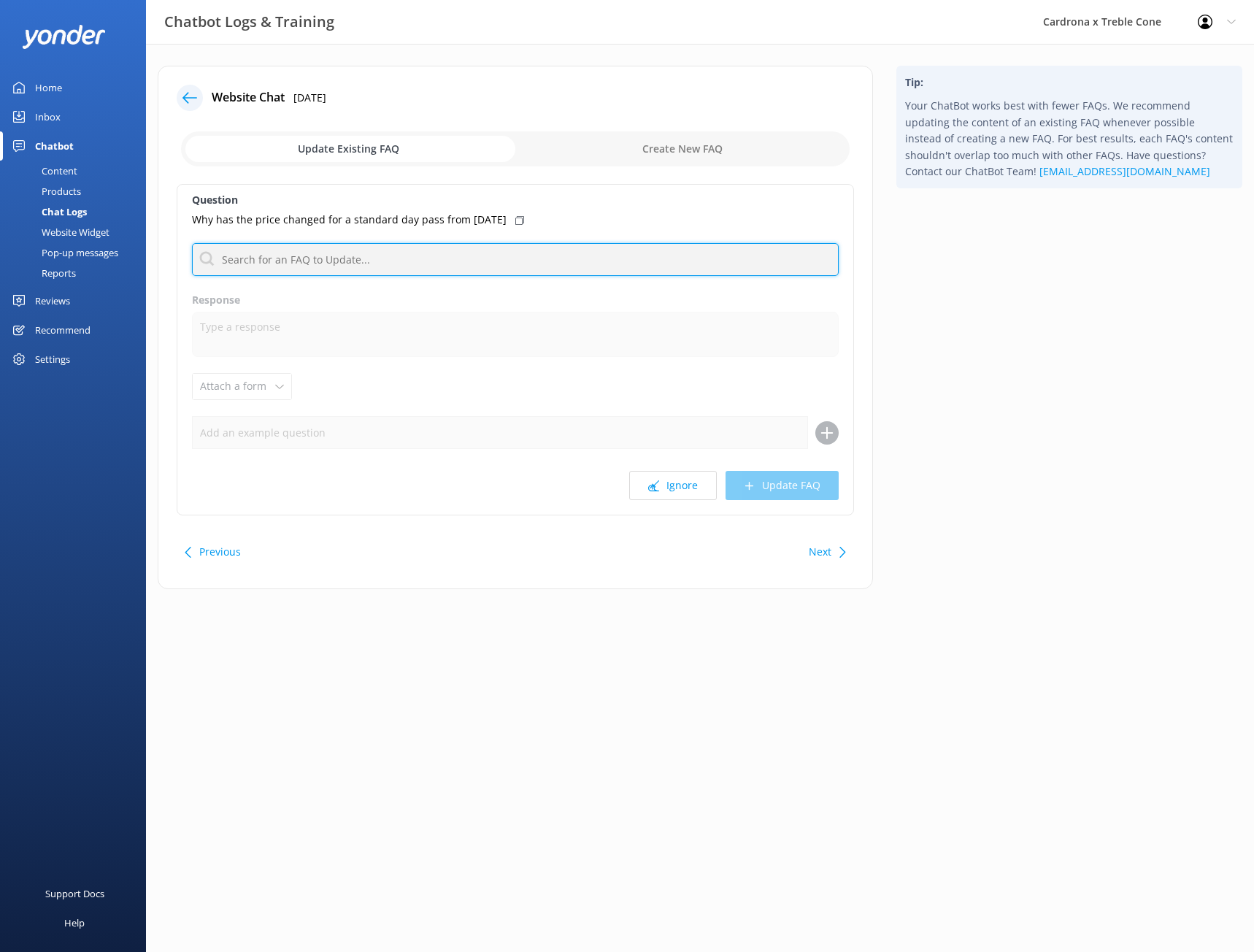
click at [276, 257] on input "text" at bounding box center [516, 259] width 647 height 33
type input "pass"
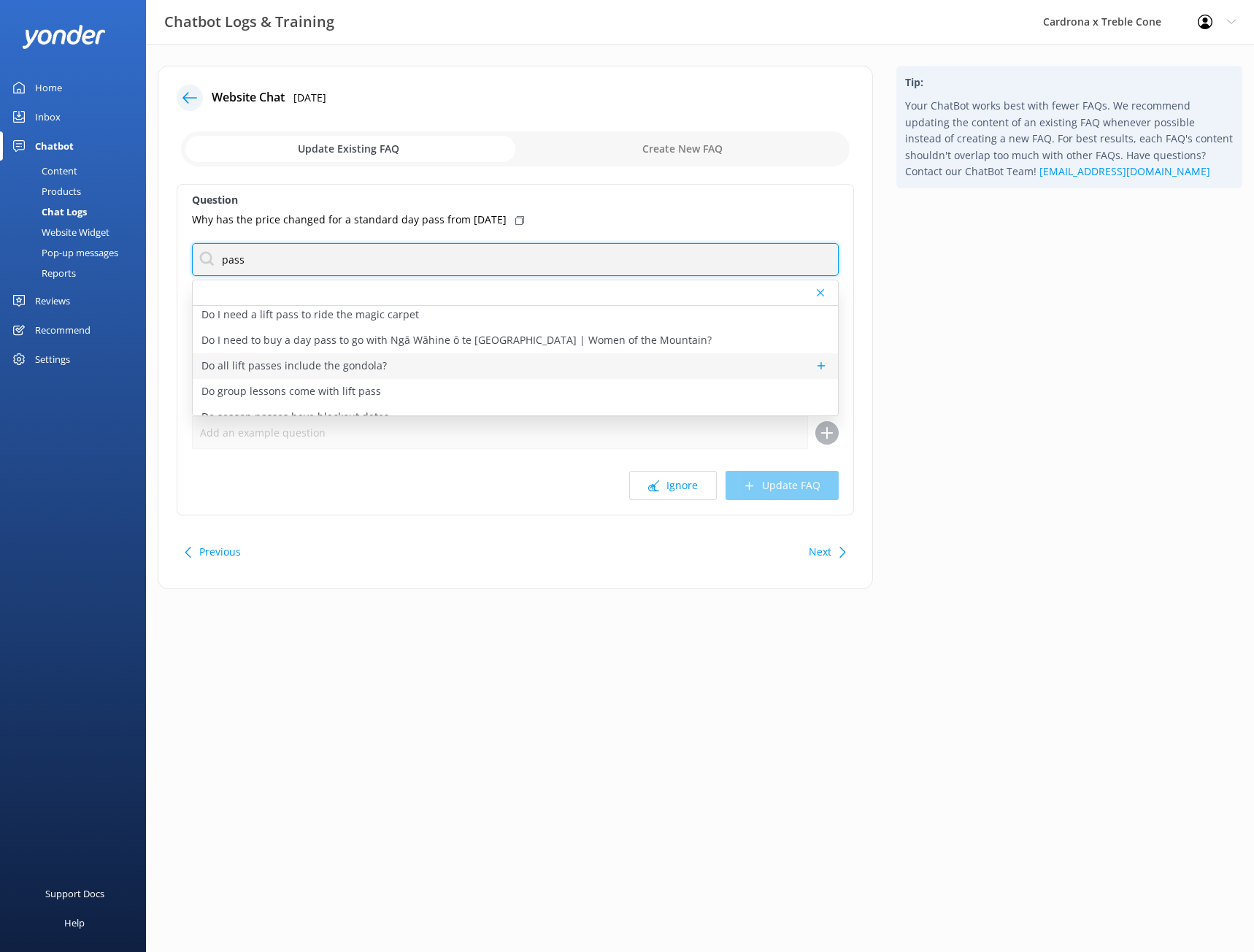
scroll to position [365, 0]
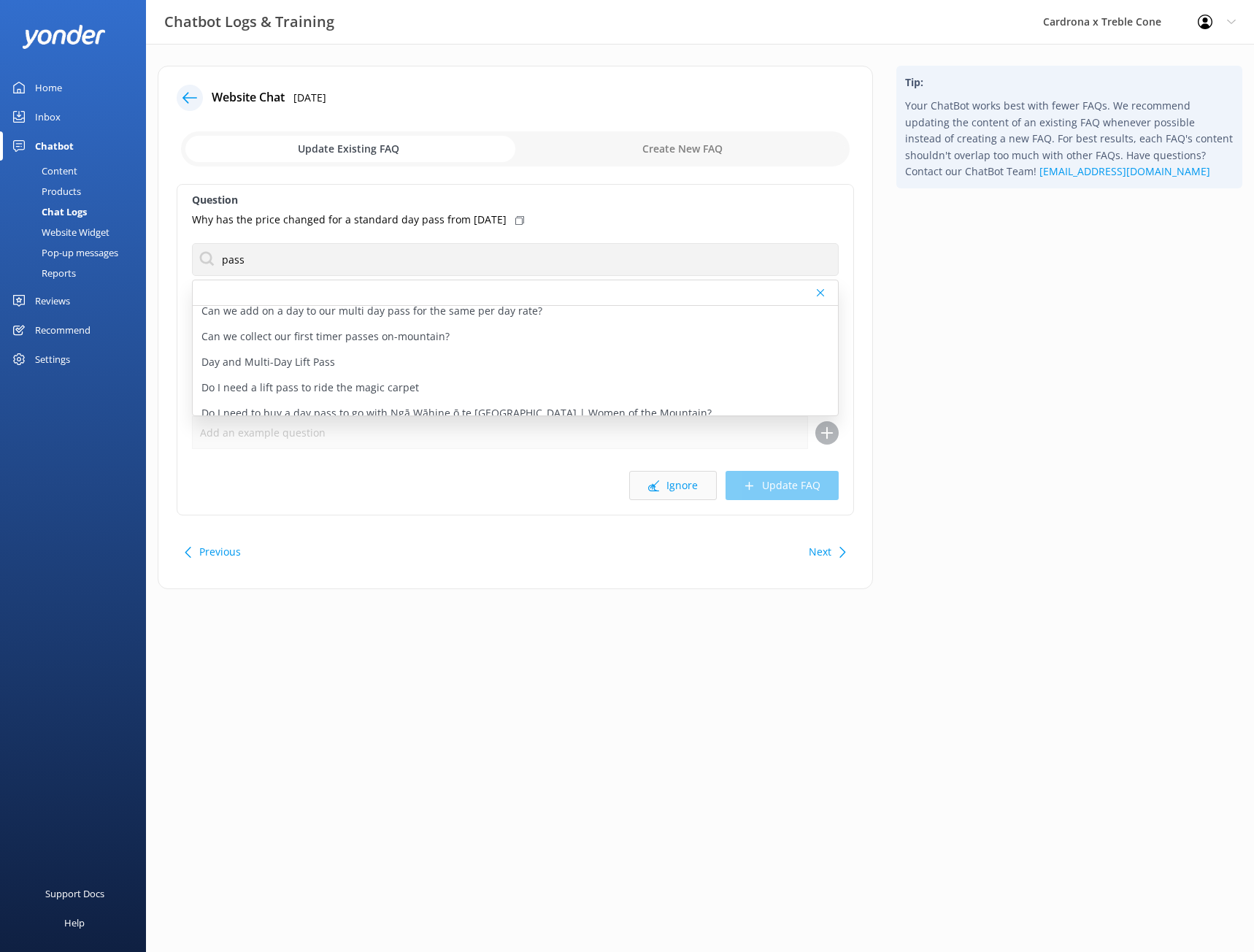
click at [681, 486] on button "Ignore" at bounding box center [673, 484] width 88 height 29
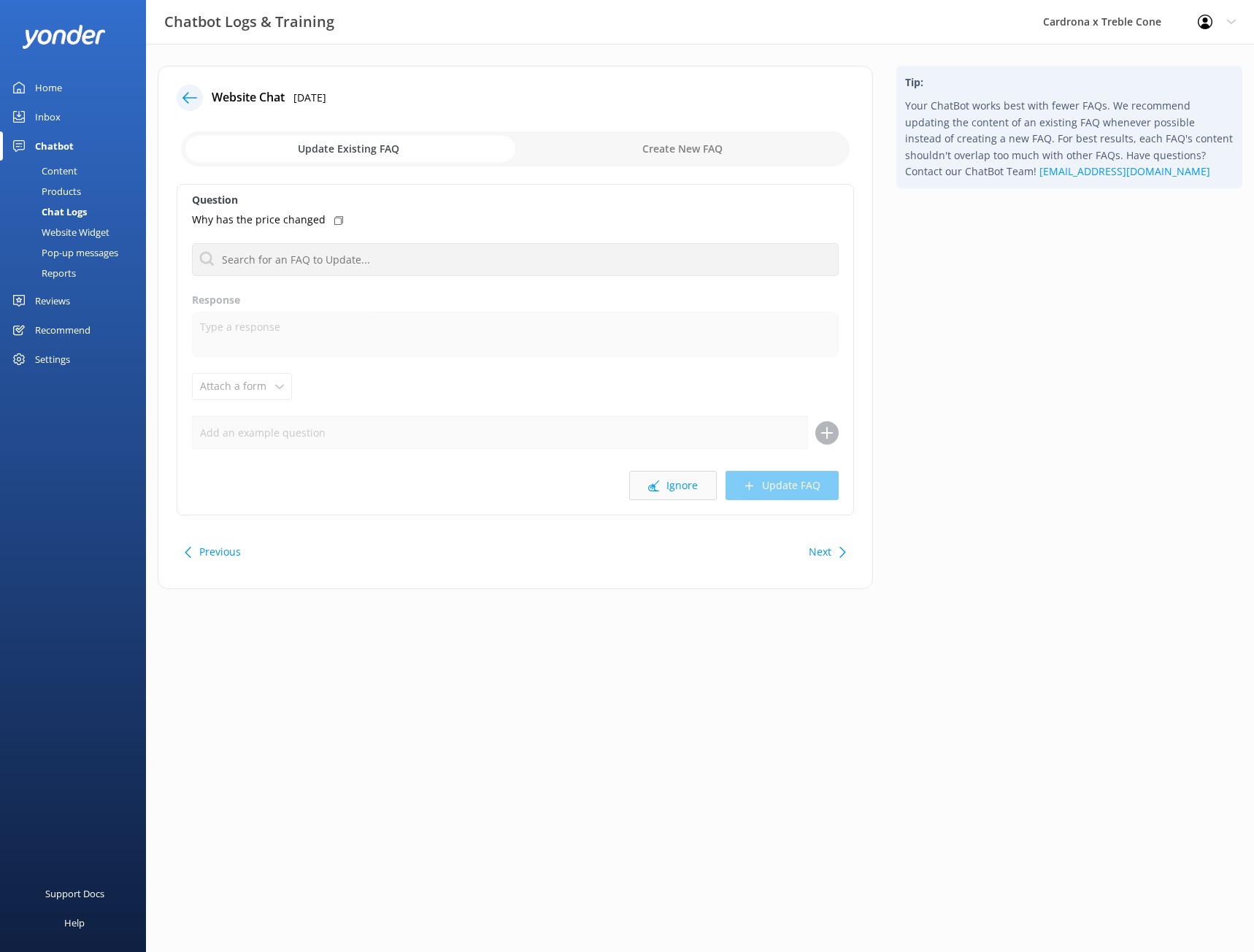
click at [688, 482] on button "Ignore" at bounding box center [673, 484] width 88 height 29
click at [690, 486] on button "Ignore" at bounding box center [673, 484] width 88 height 29
click at [679, 480] on button "Ignore" at bounding box center [673, 484] width 88 height 29
click at [692, 485] on button "Ignore" at bounding box center [673, 484] width 88 height 29
click at [693, 481] on button "Ignore" at bounding box center [673, 484] width 88 height 29
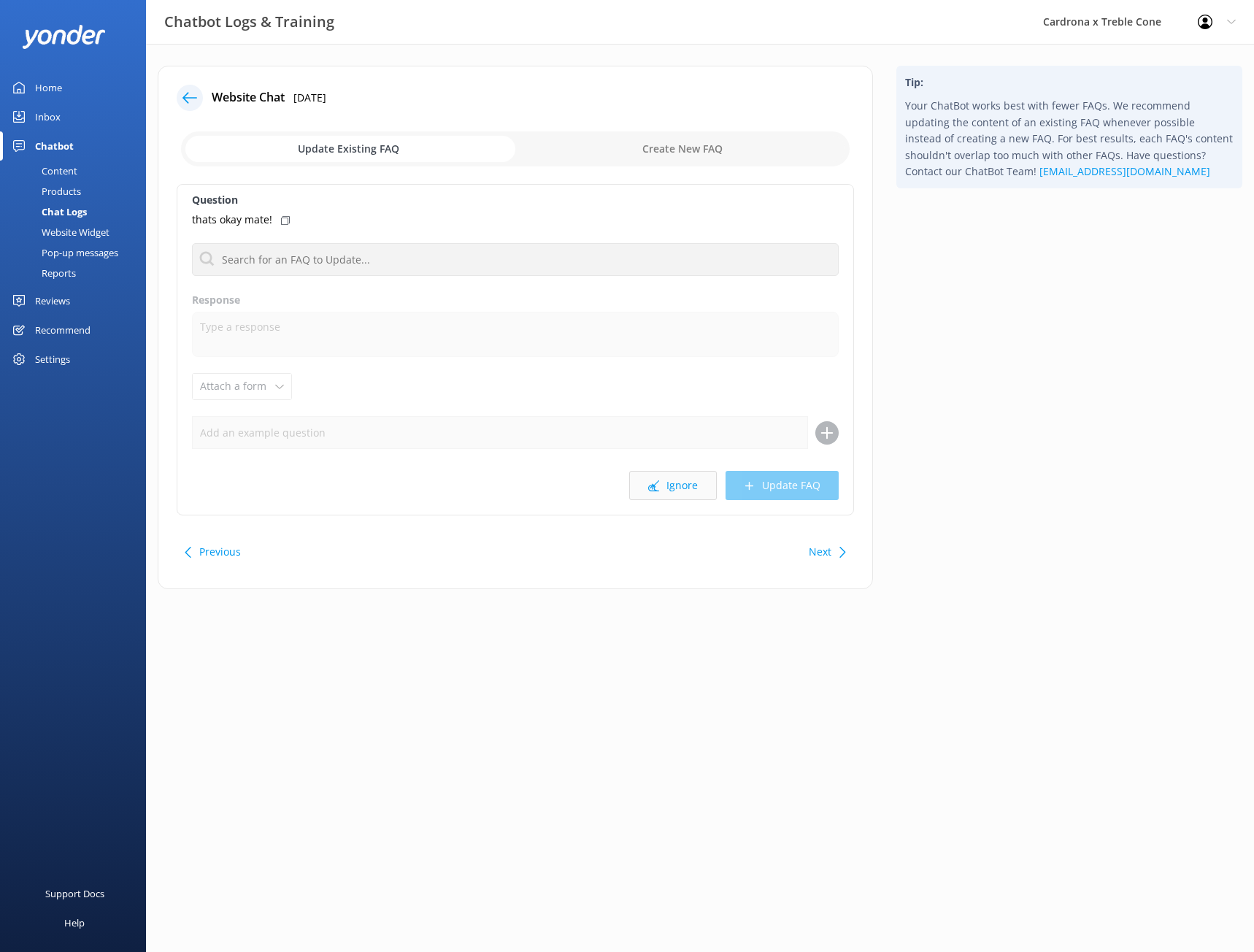
click at [682, 494] on button "Ignore" at bounding box center [673, 484] width 88 height 29
click at [684, 489] on button "Ignore" at bounding box center [673, 484] width 88 height 29
click at [684, 486] on button "Ignore" at bounding box center [673, 484] width 88 height 29
click at [681, 486] on button "Ignore" at bounding box center [673, 484] width 88 height 29
click at [47, 80] on div "Home" at bounding box center [48, 87] width 27 height 29
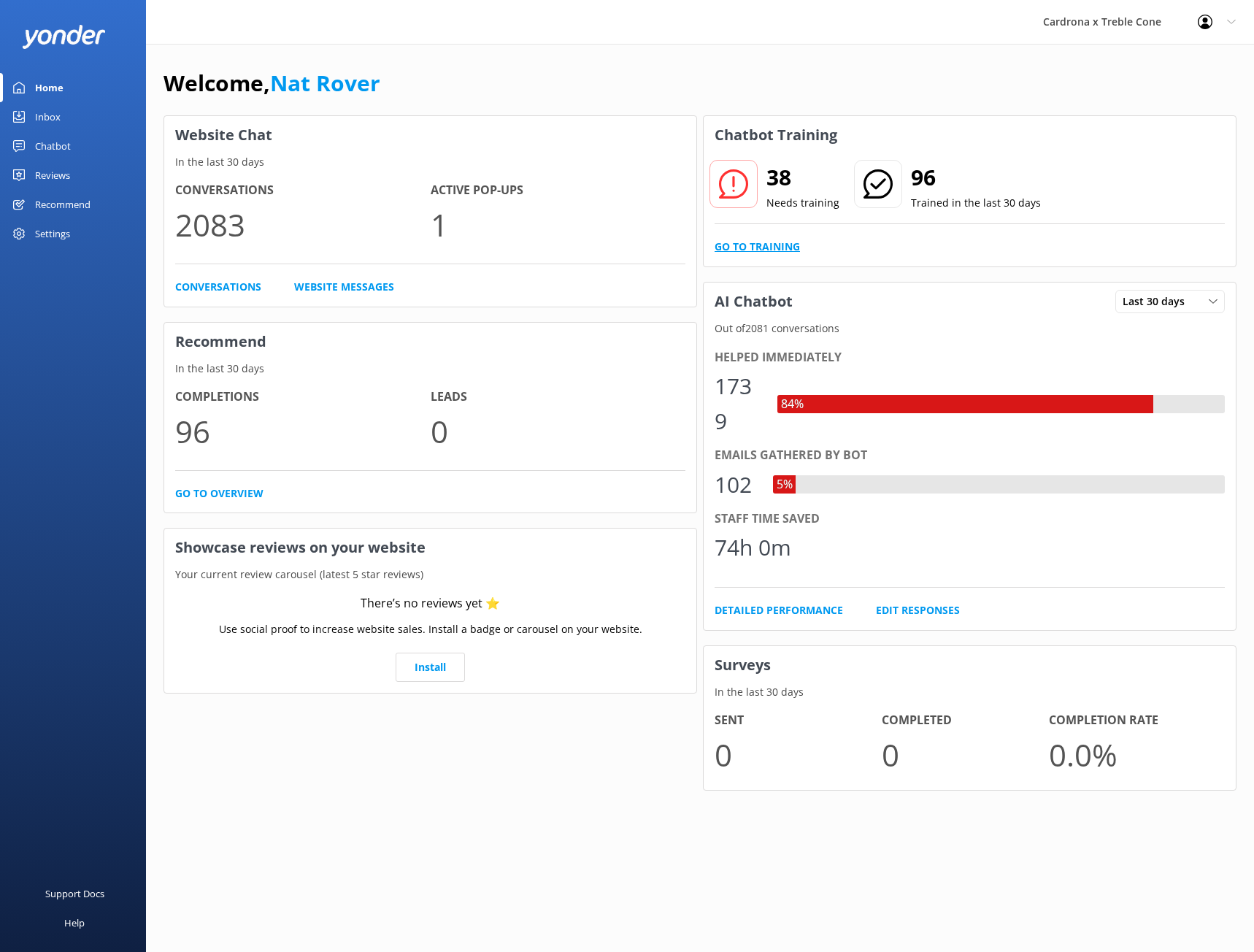
click at [772, 248] on link "Go to Training" at bounding box center [757, 247] width 86 height 16
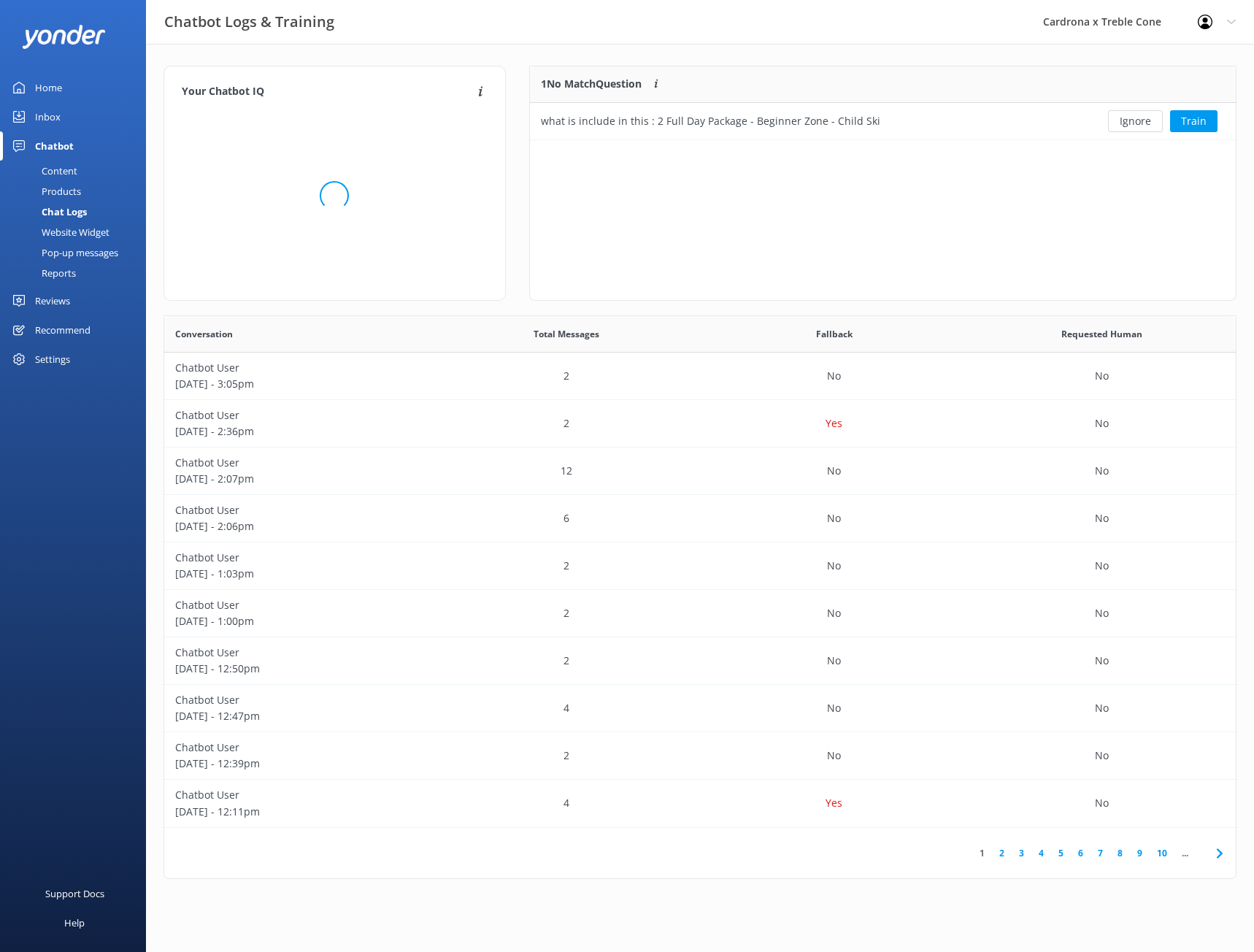
scroll to position [63, 696]
click at [1195, 121] on button "Train" at bounding box center [1194, 121] width 48 height 22
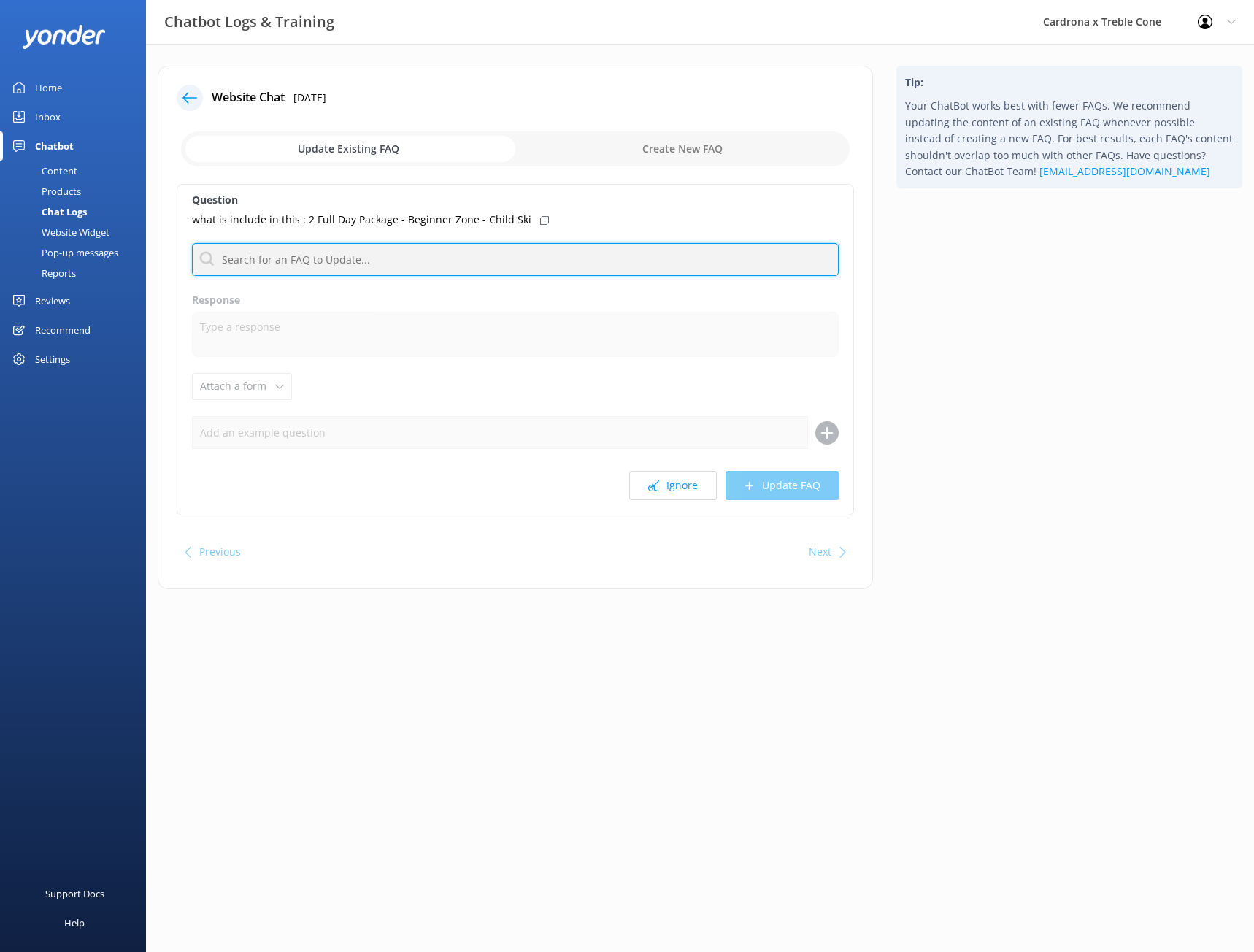
click at [269, 270] on input "text" at bounding box center [516, 259] width 647 height 33
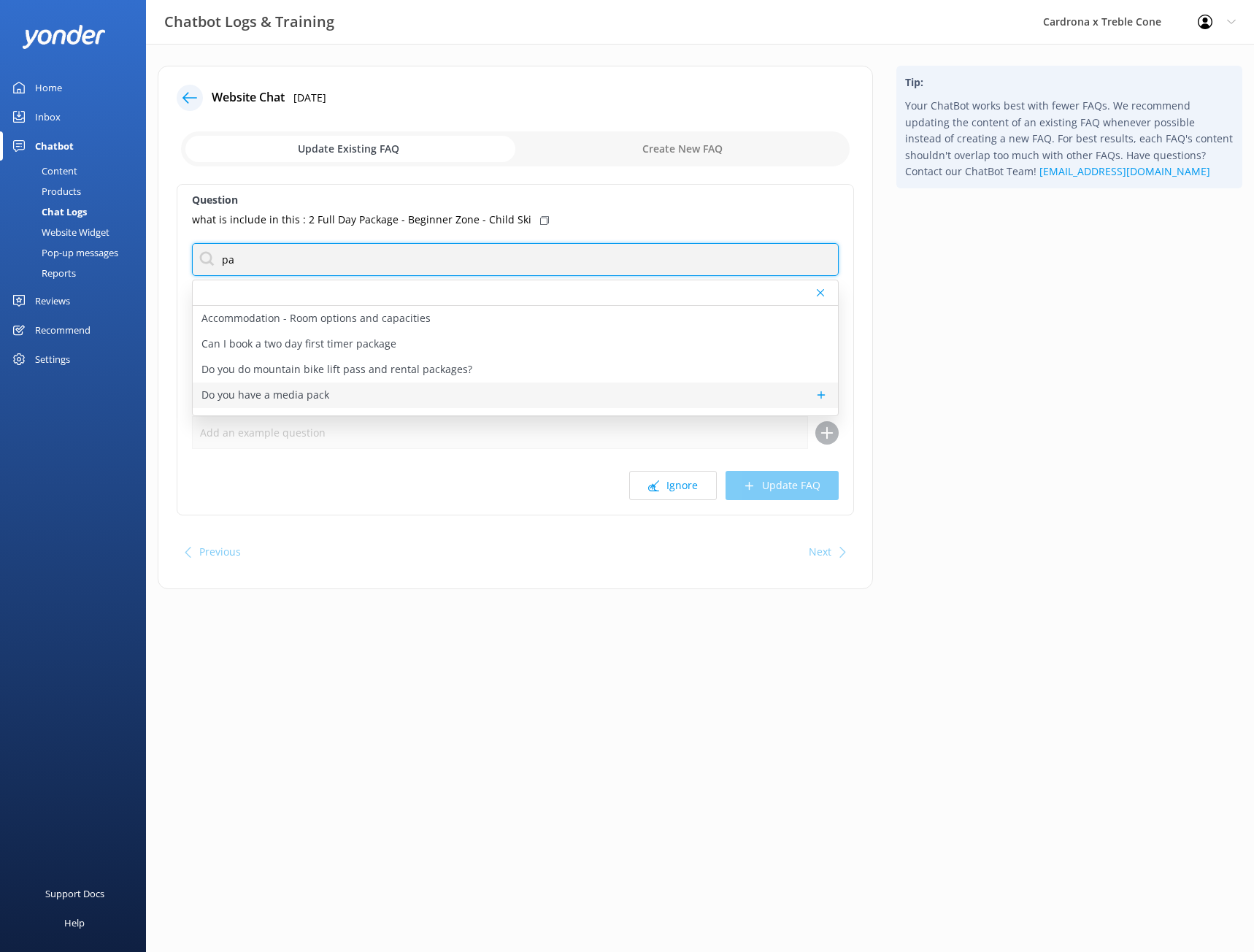
type input "p"
type input "lesson packa"
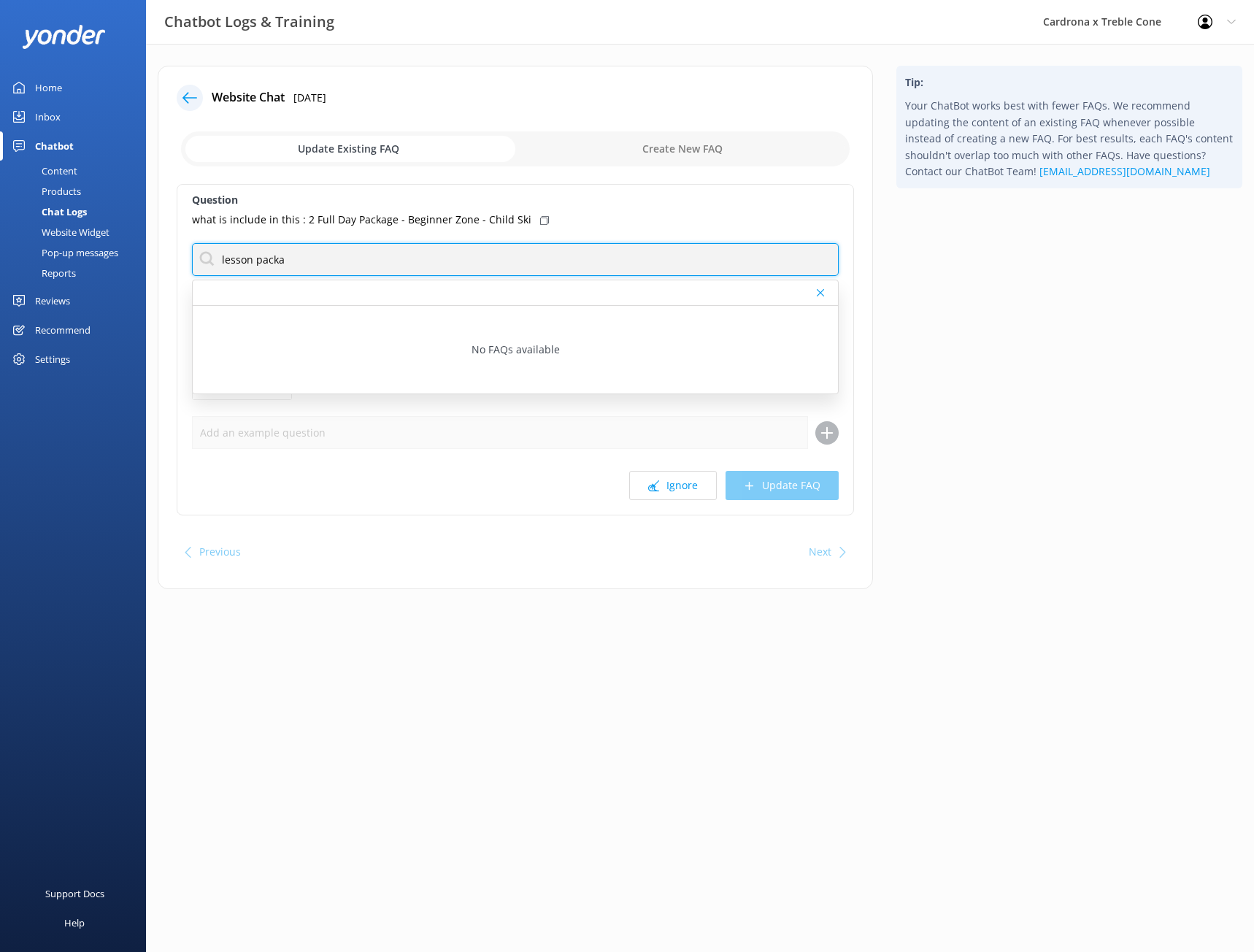
drag, startPoint x: 293, startPoint y: 259, endPoint x: 136, endPoint y: 260, distance: 157.0
click at [136, 260] on div "Chatbot Logs & Training Cardrona x Treble Cone Profile Settings Logout Home Inb…" at bounding box center [627, 338] width 1254 height 589
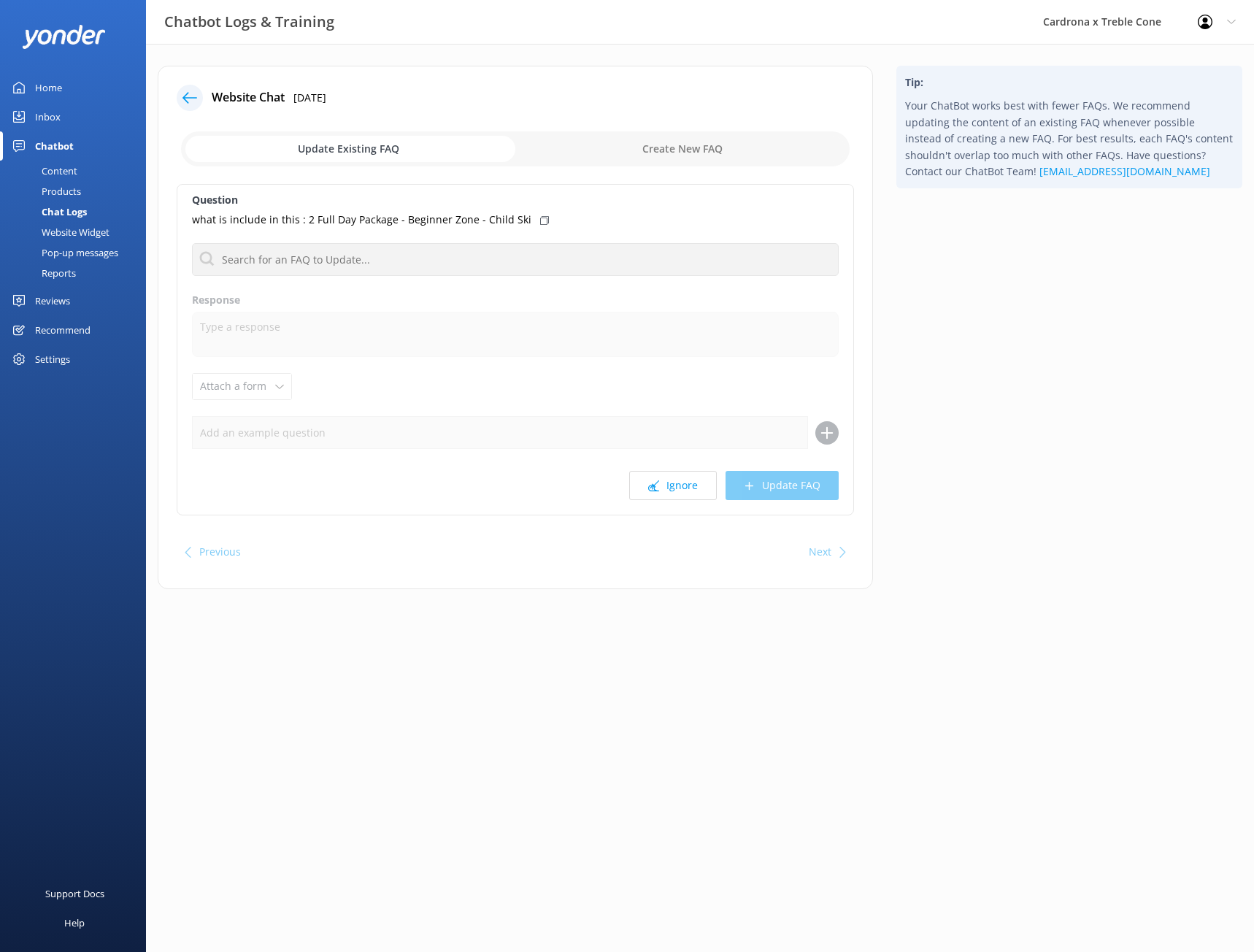
click at [600, 210] on div "Question what is include in this : 2 Full Day Package - Beginner Zone - Child S…" at bounding box center [516, 349] width 678 height 331
click at [634, 139] on input "checkbox" at bounding box center [516, 148] width 669 height 35
checkbox input "true"
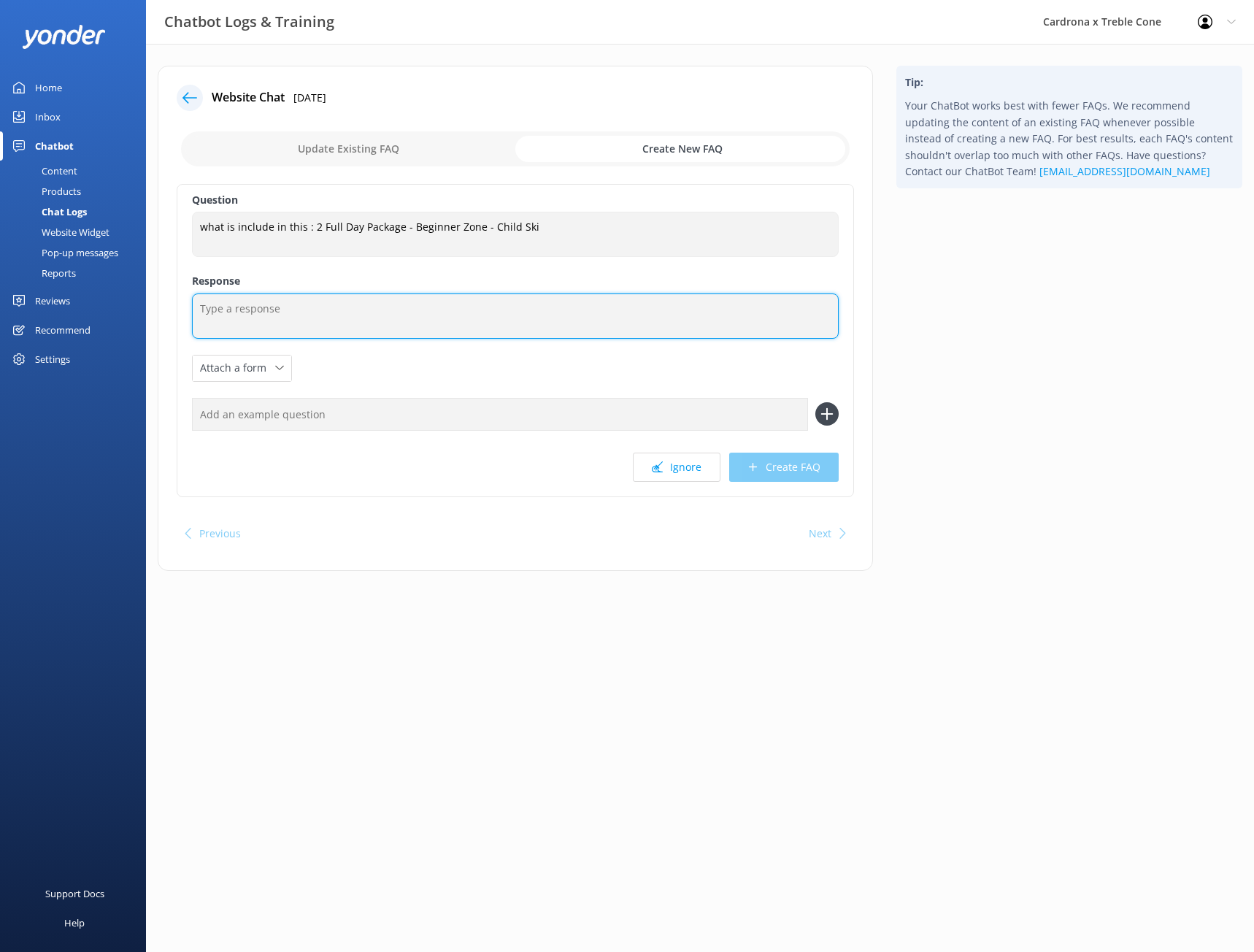
click at [240, 320] on textarea at bounding box center [516, 315] width 647 height 45
click at [352, 308] on textarea "For lesson packages this include the lesson, lift ticket" at bounding box center [516, 315] width 647 height 45
click at [461, 308] on textarea "For lesson packages this includes the lesson, lift ticket" at bounding box center [516, 315] width 647 height 45
click at [556, 315] on textarea "For lesson packages this includes the lesson, lift ticket and the Ski or snowba…" at bounding box center [516, 315] width 647 height 45
click at [569, 308] on textarea "For lesson packages this includes the lesson, lift ticket and the Ski or snowba…" at bounding box center [516, 315] width 647 height 45
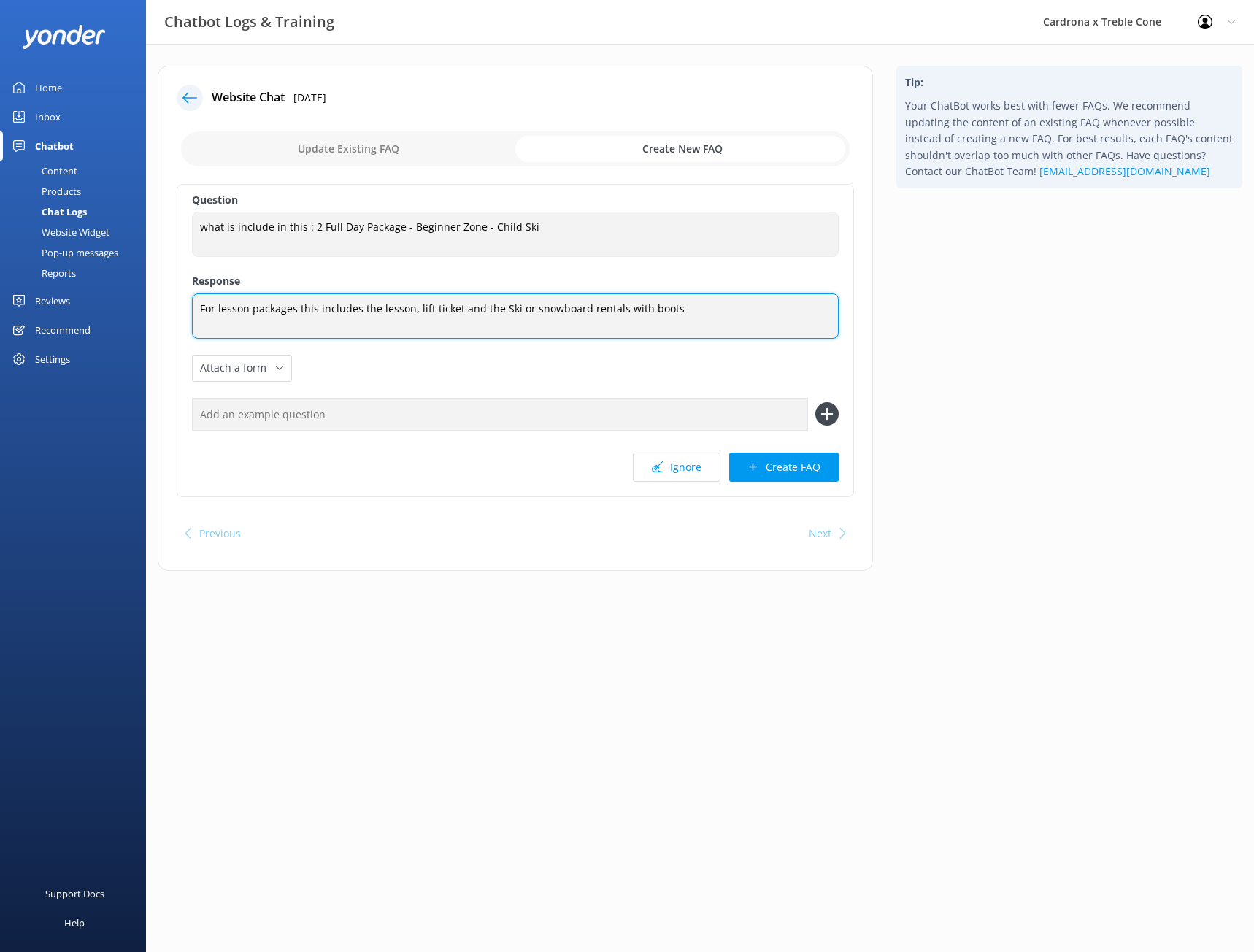
click at [673, 308] on textarea "For lesson packages this includes the lesson, lift ticket and the Ski or snowbo…" at bounding box center [516, 315] width 647 height 45
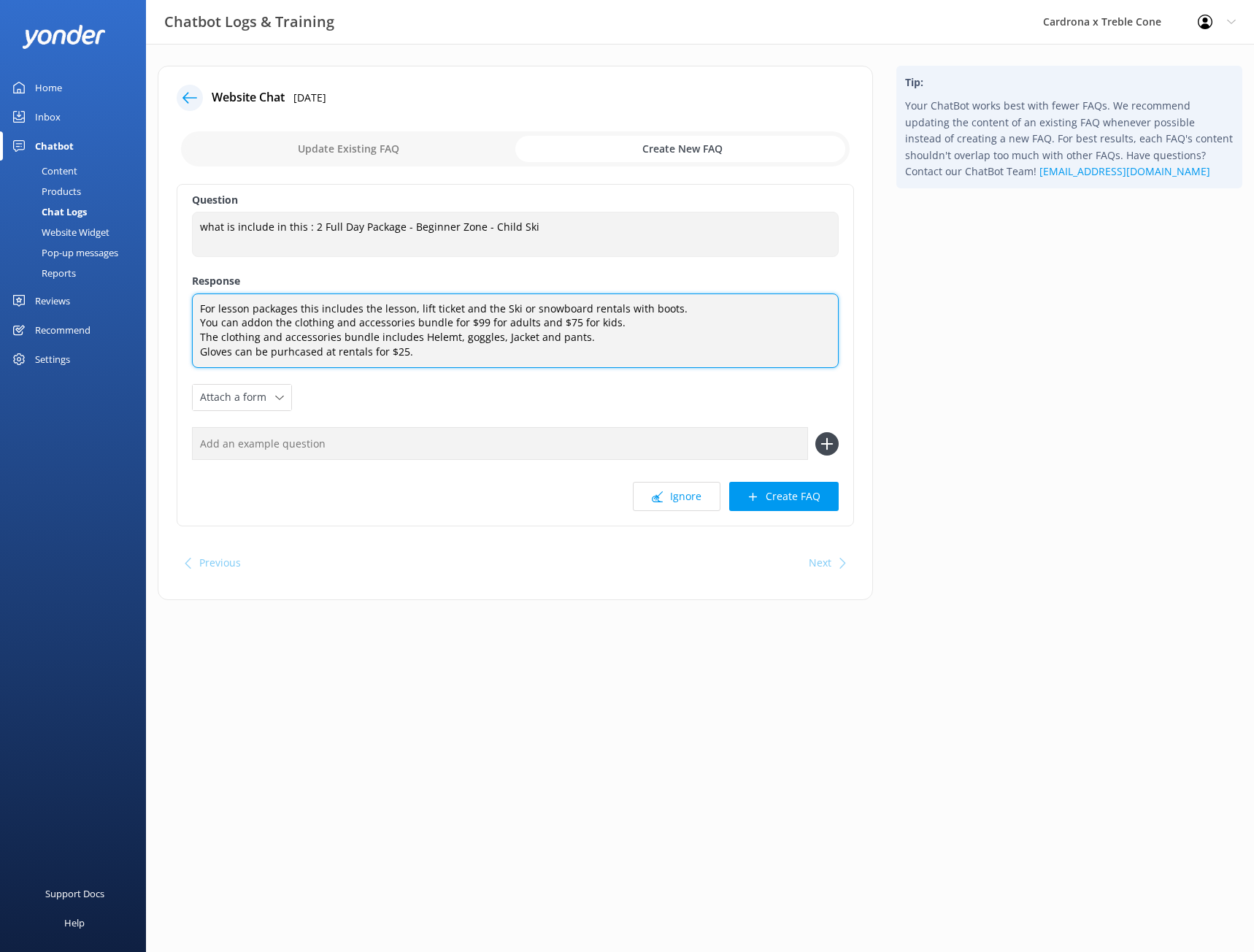
click at [297, 355] on textarea "For lesson packages this includes the lesson, lift ticket and the Ski or snowbo…" at bounding box center [516, 330] width 647 height 75
type textarea "For lesson packages this includes the lesson, lift ticket and the Ski or snowbo…"
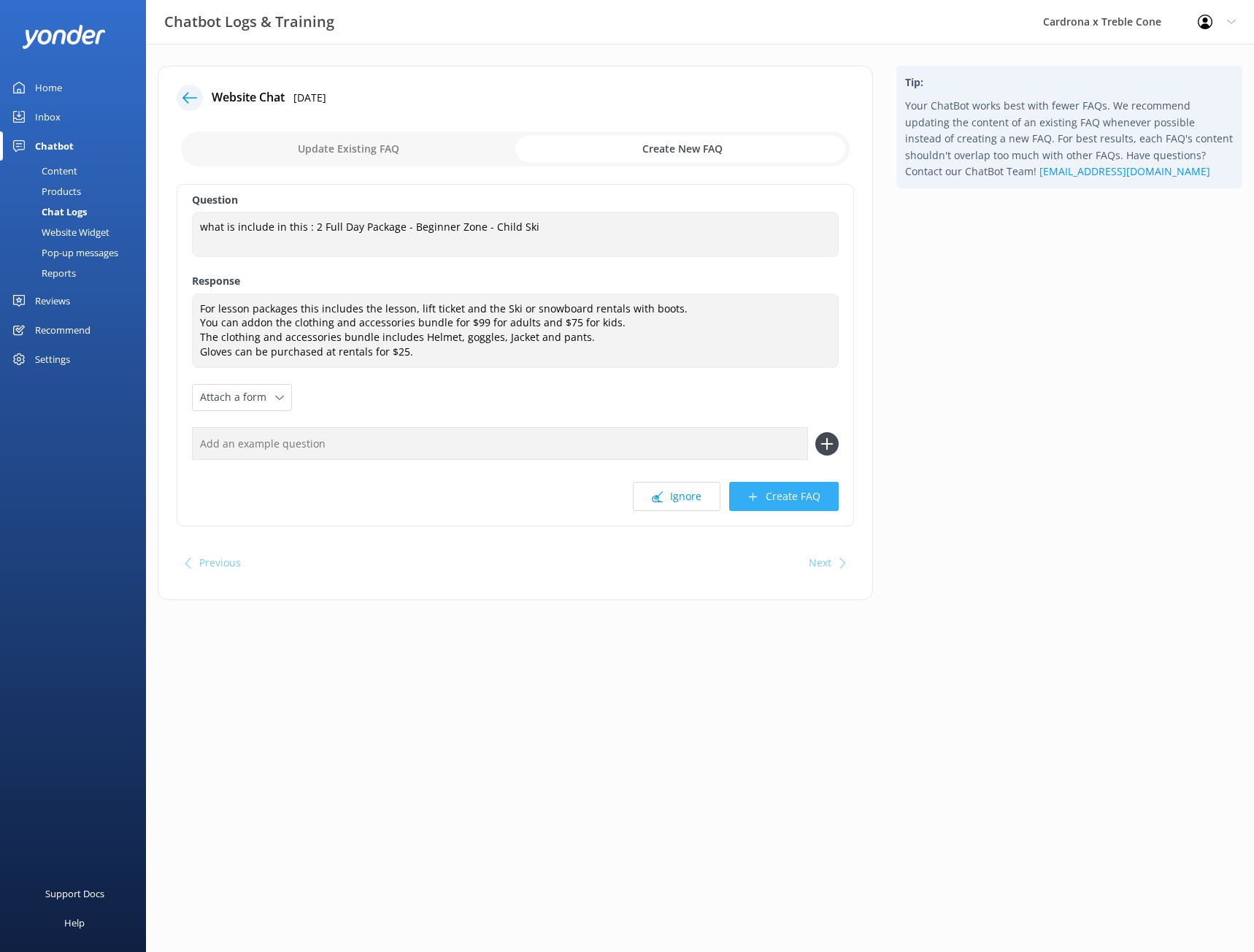
click at [768, 492] on button "Create FAQ" at bounding box center [784, 495] width 109 height 29
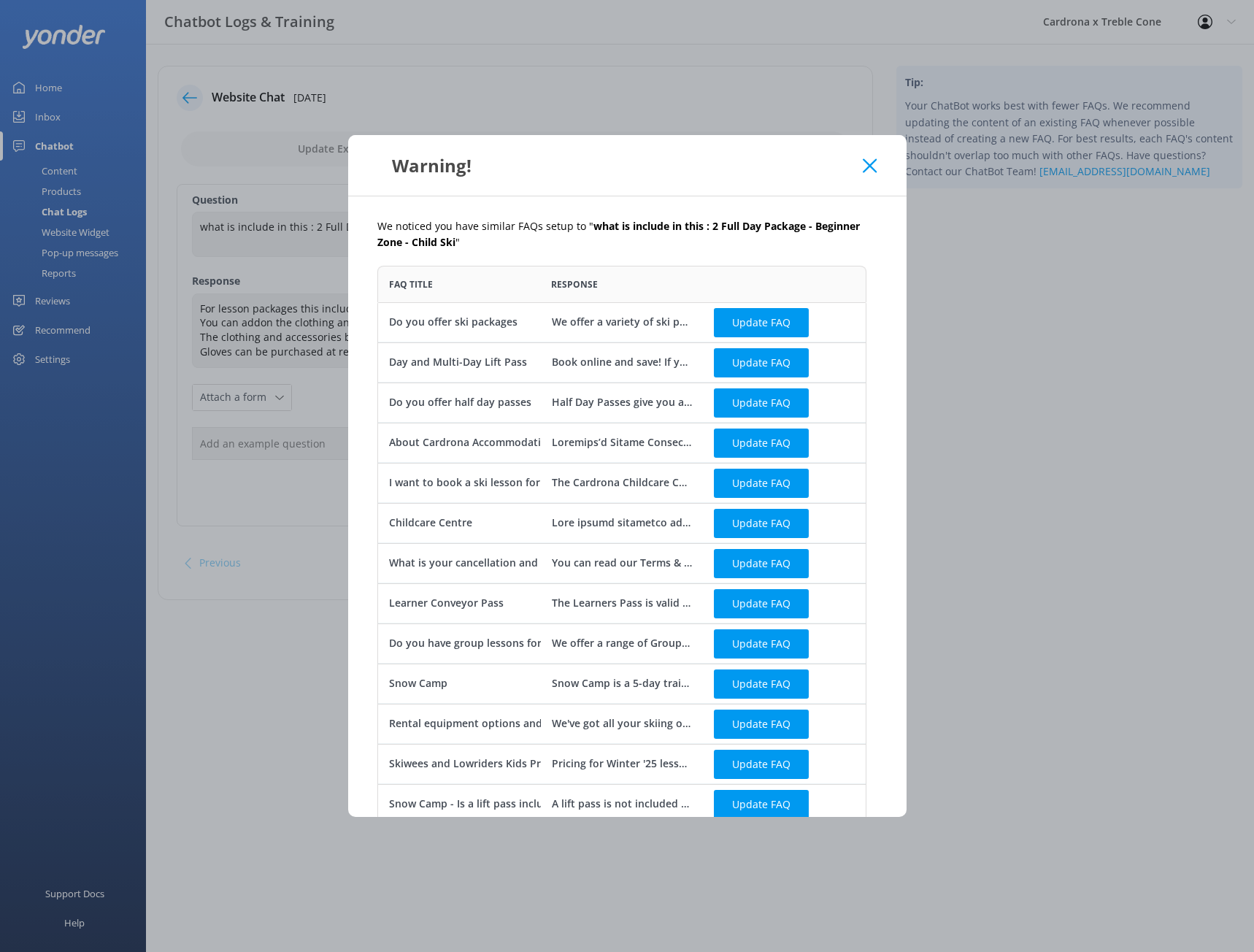
scroll to position [683, 479]
click at [733, 315] on button "Update FAQ" at bounding box center [761, 321] width 95 height 29
checkbox input "false"
type textarea "We offer a variety of ski packages at [GEOGRAPHIC_DATA] to ensure you have ever…"
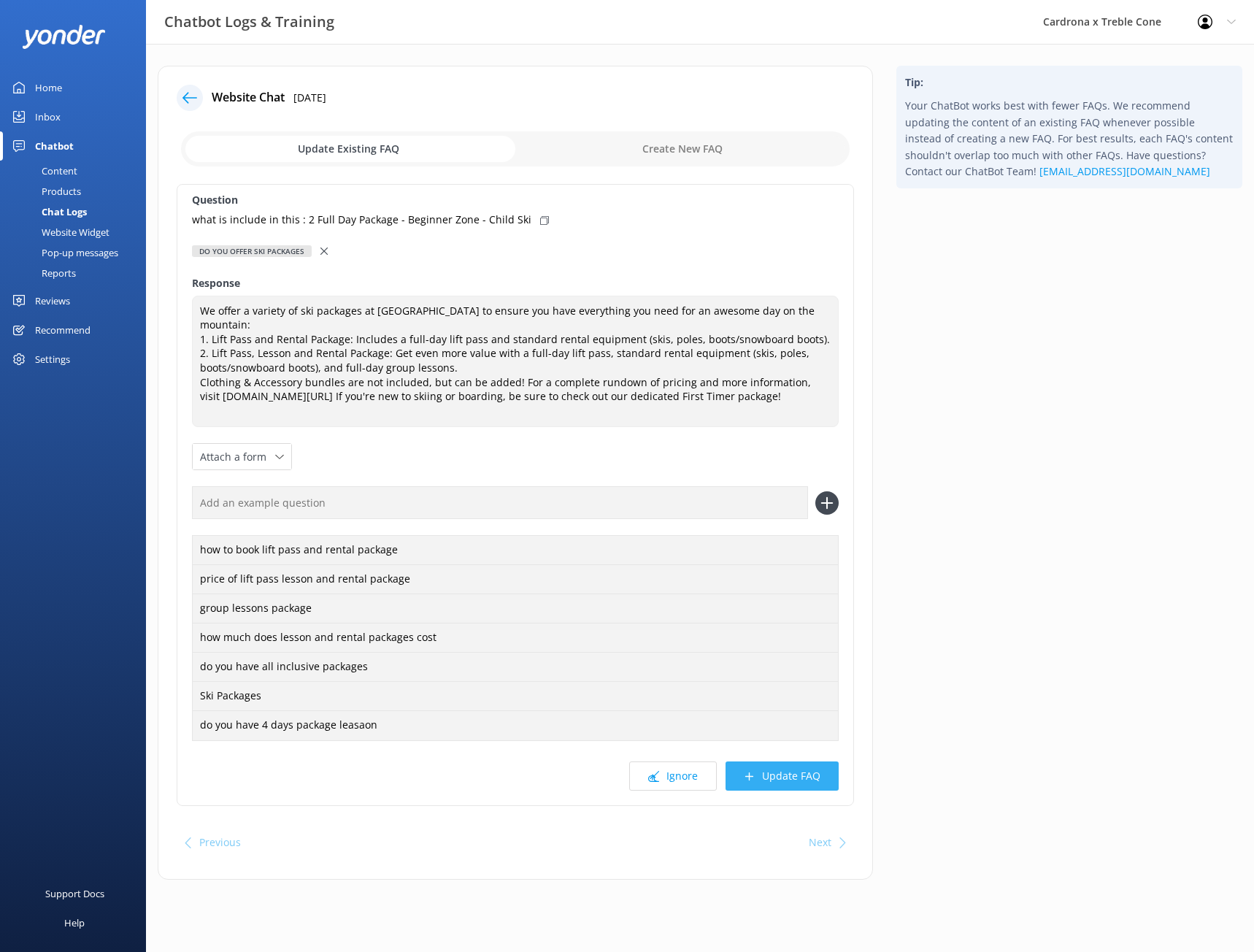
click at [777, 761] on button "Update FAQ" at bounding box center [782, 775] width 113 height 29
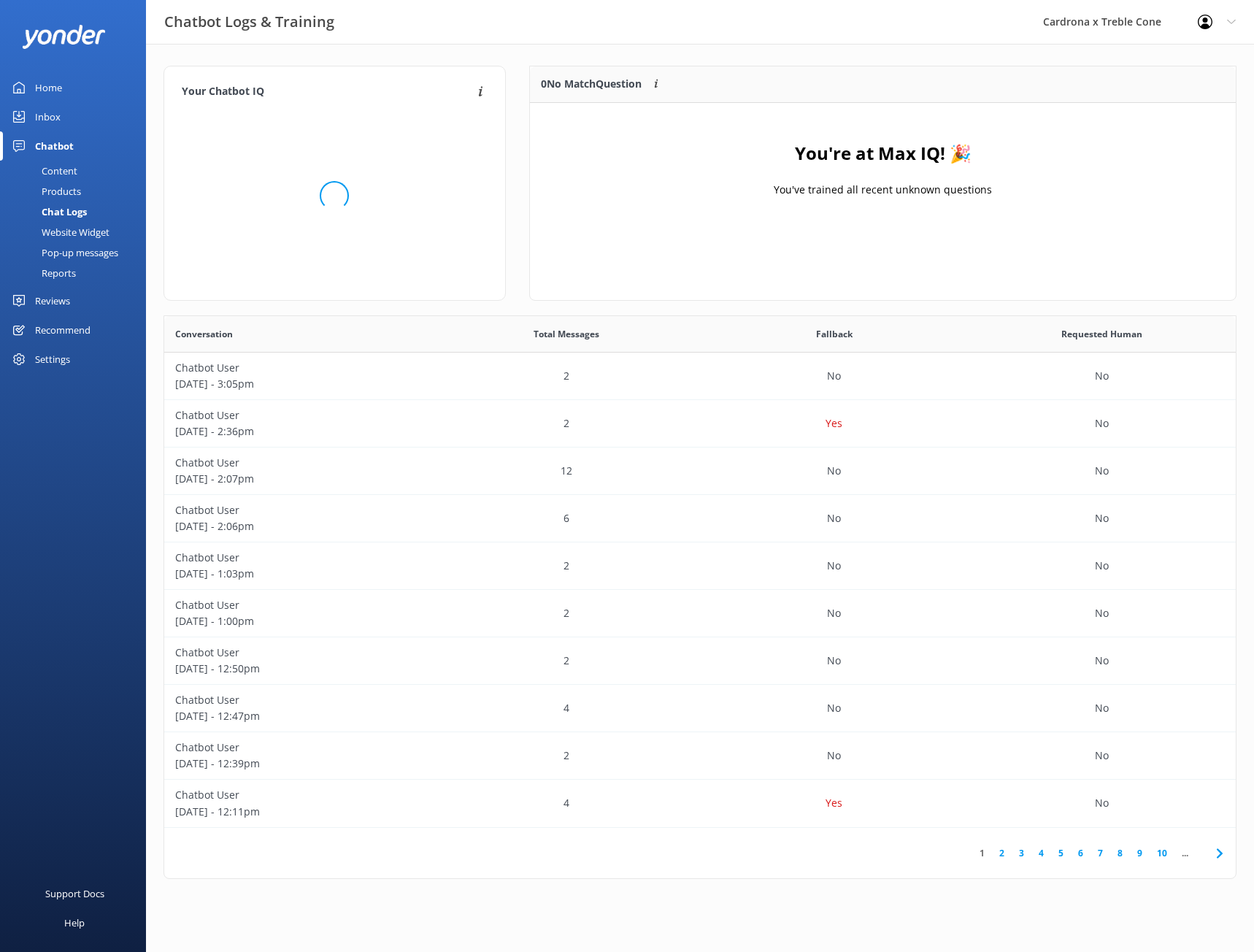
scroll to position [171, 696]
drag, startPoint x: 784, startPoint y: 161, endPoint x: 938, endPoint y: 167, distance: 154.1
click at [938, 167] on div "You're at Max IQ! 🎉 You've trained all recent unknown questions" at bounding box center [883, 175] width 706 height 146
click at [917, 232] on div "You're at Max IQ! 🎉 You've trained all recent unknown questions" at bounding box center [883, 175] width 706 height 146
click at [51, 112] on div "Inbox" at bounding box center [48, 116] width 26 height 29
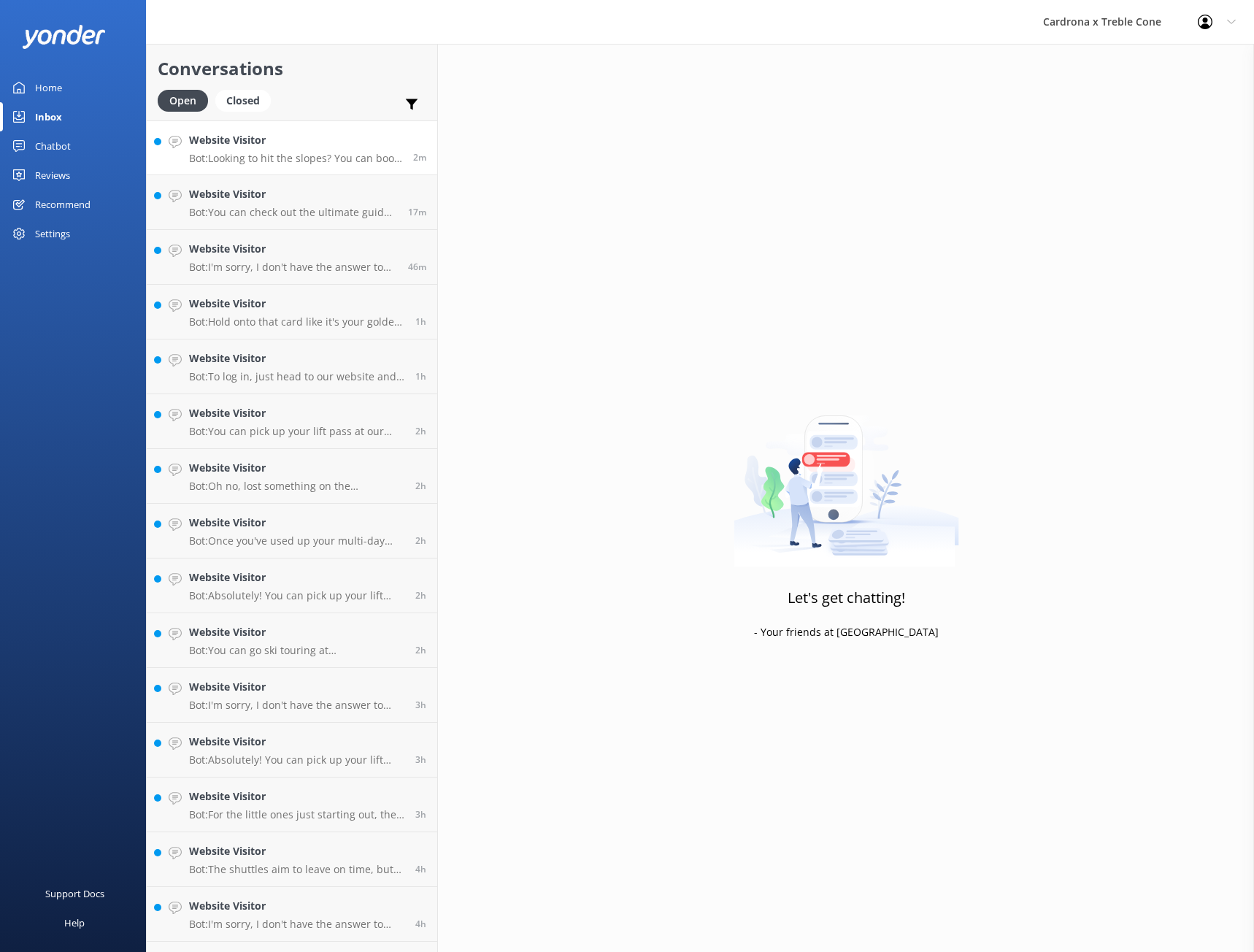
click at [306, 154] on p "Bot: Looking to hit the slopes? You can book your lift passes online and save s…" at bounding box center [296, 158] width 213 height 13
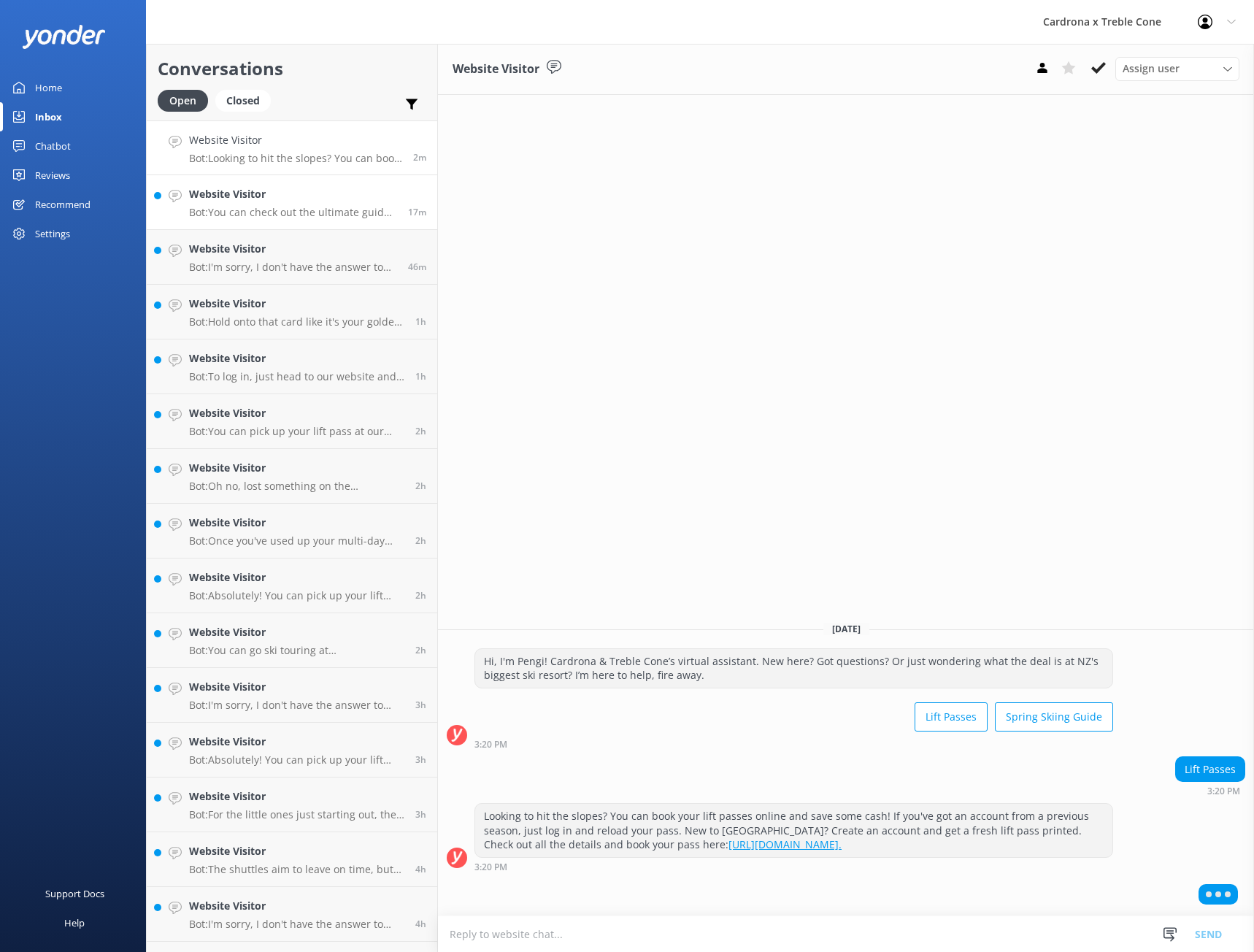
click at [261, 212] on p "Bot: You can check out the ultimate guide to spring skiing at [GEOGRAPHIC_DATA]…" at bounding box center [293, 212] width 208 height 13
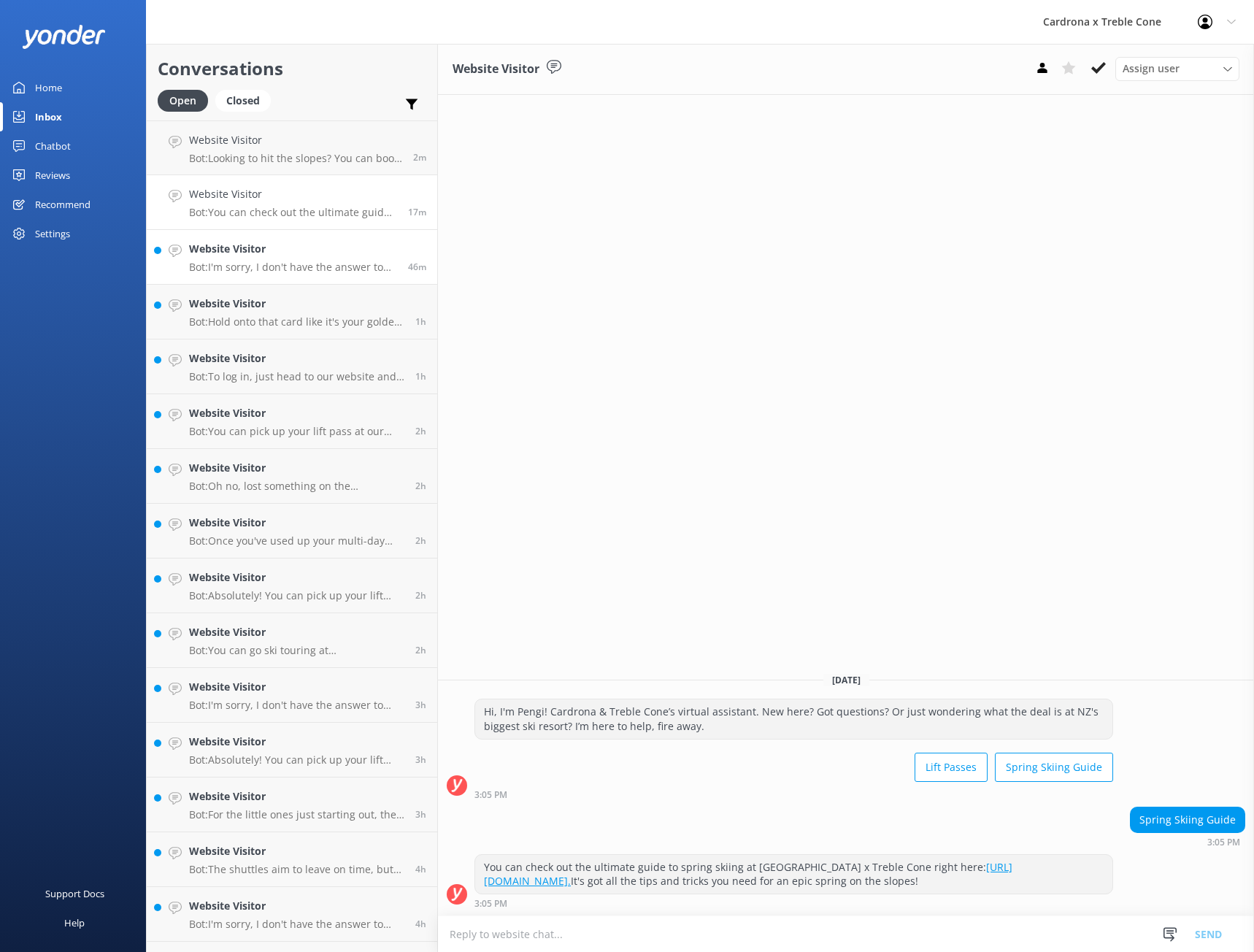
click at [262, 264] on p "Bot: I'm sorry, I don't have the answer to that in my knowledge base. Please fe…" at bounding box center [293, 267] width 208 height 13
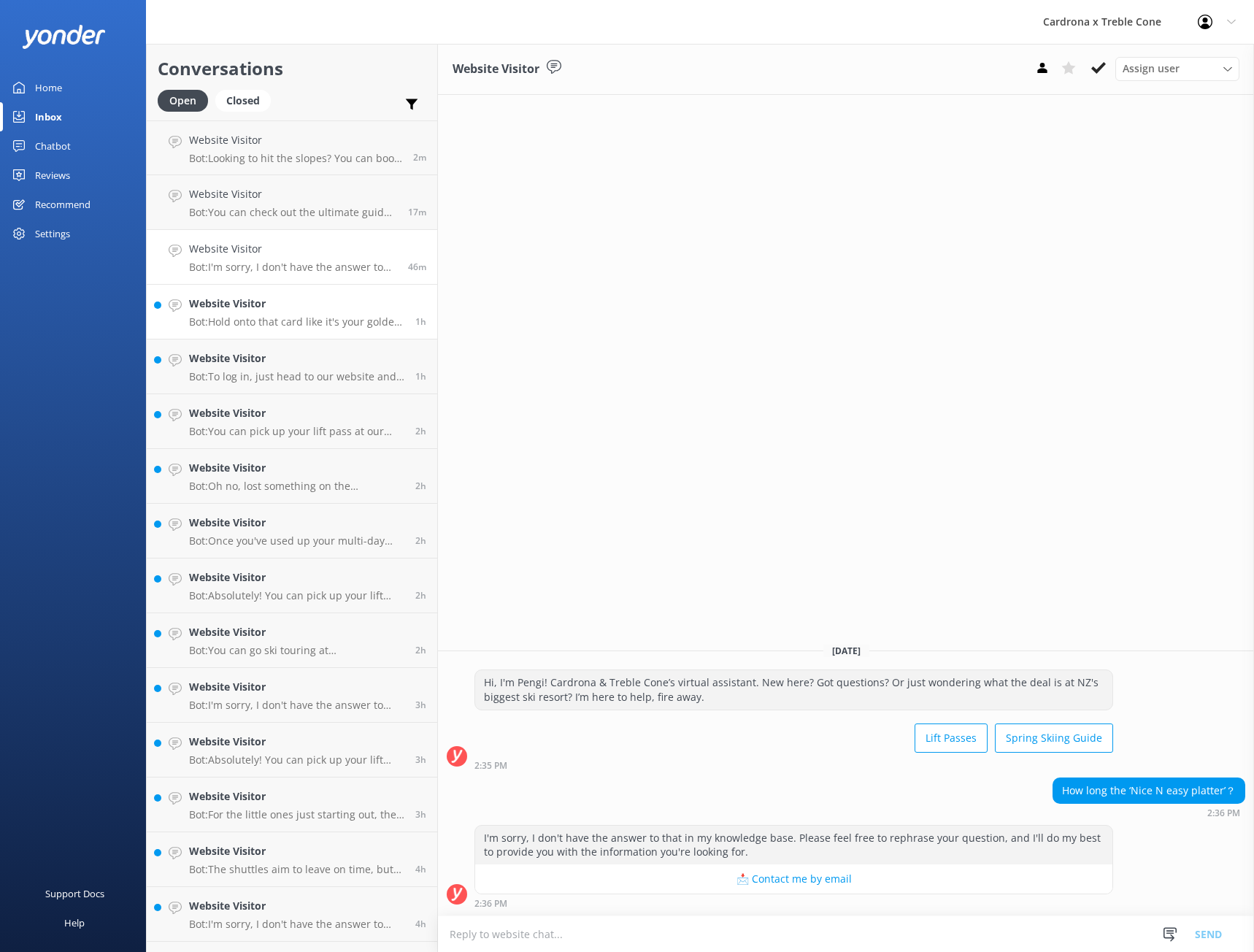
click at [282, 309] on h4 "Website Visitor" at bounding box center [297, 303] width 215 height 16
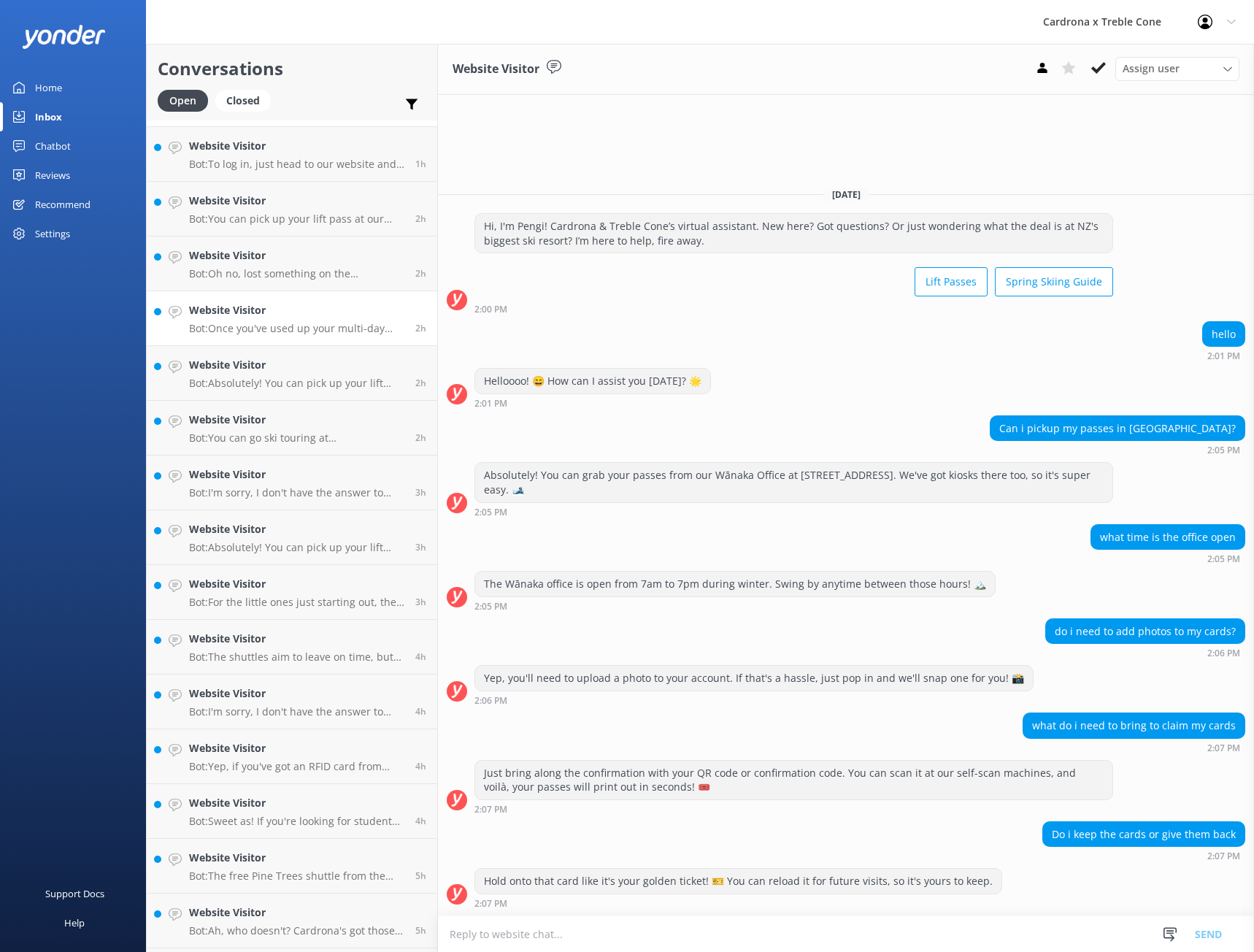
scroll to position [219, 0]
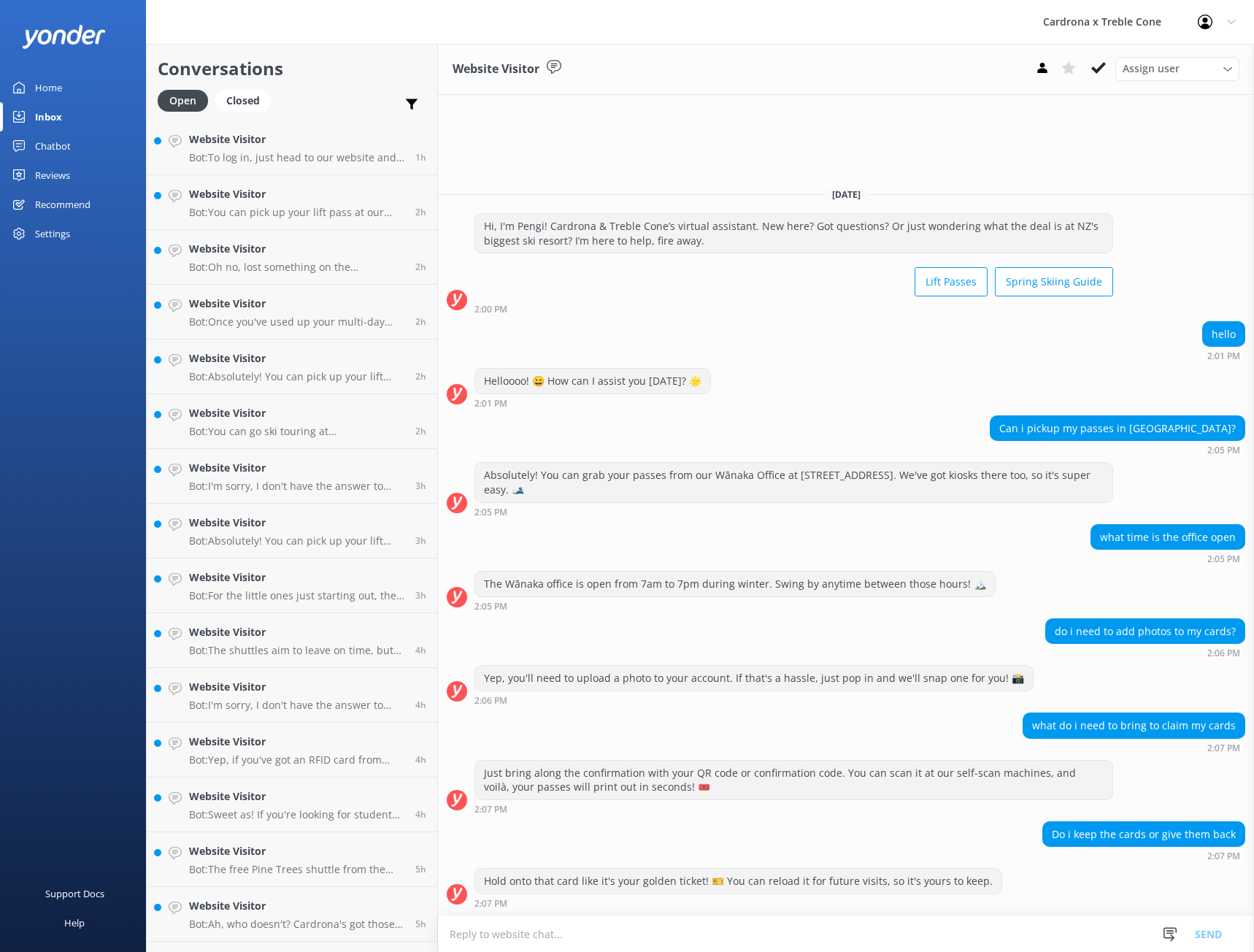
click at [63, 87] on link "Home" at bounding box center [73, 87] width 146 height 29
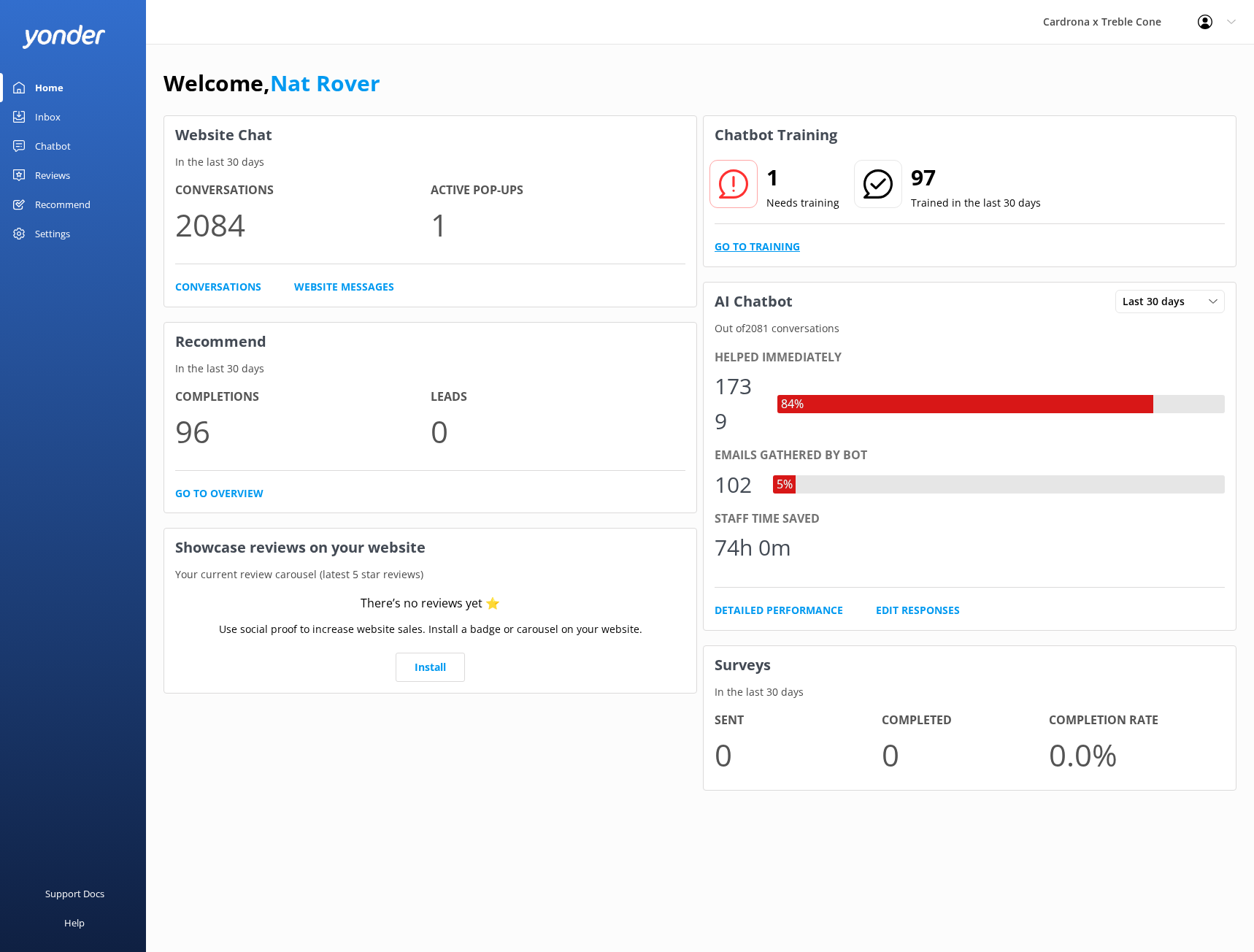
click at [786, 251] on link "Go to Training" at bounding box center [757, 247] width 86 height 16
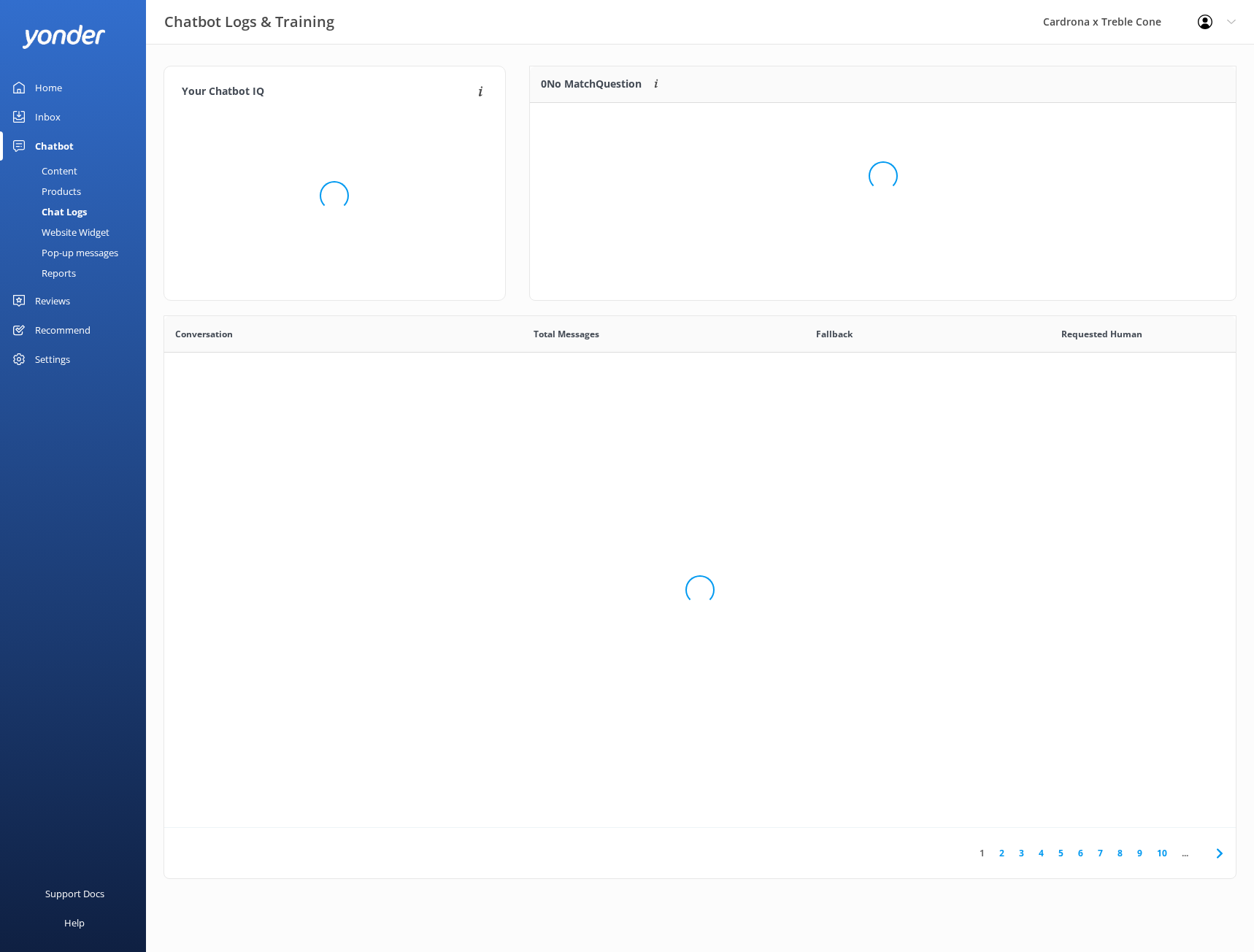
scroll to position [500, 1061]
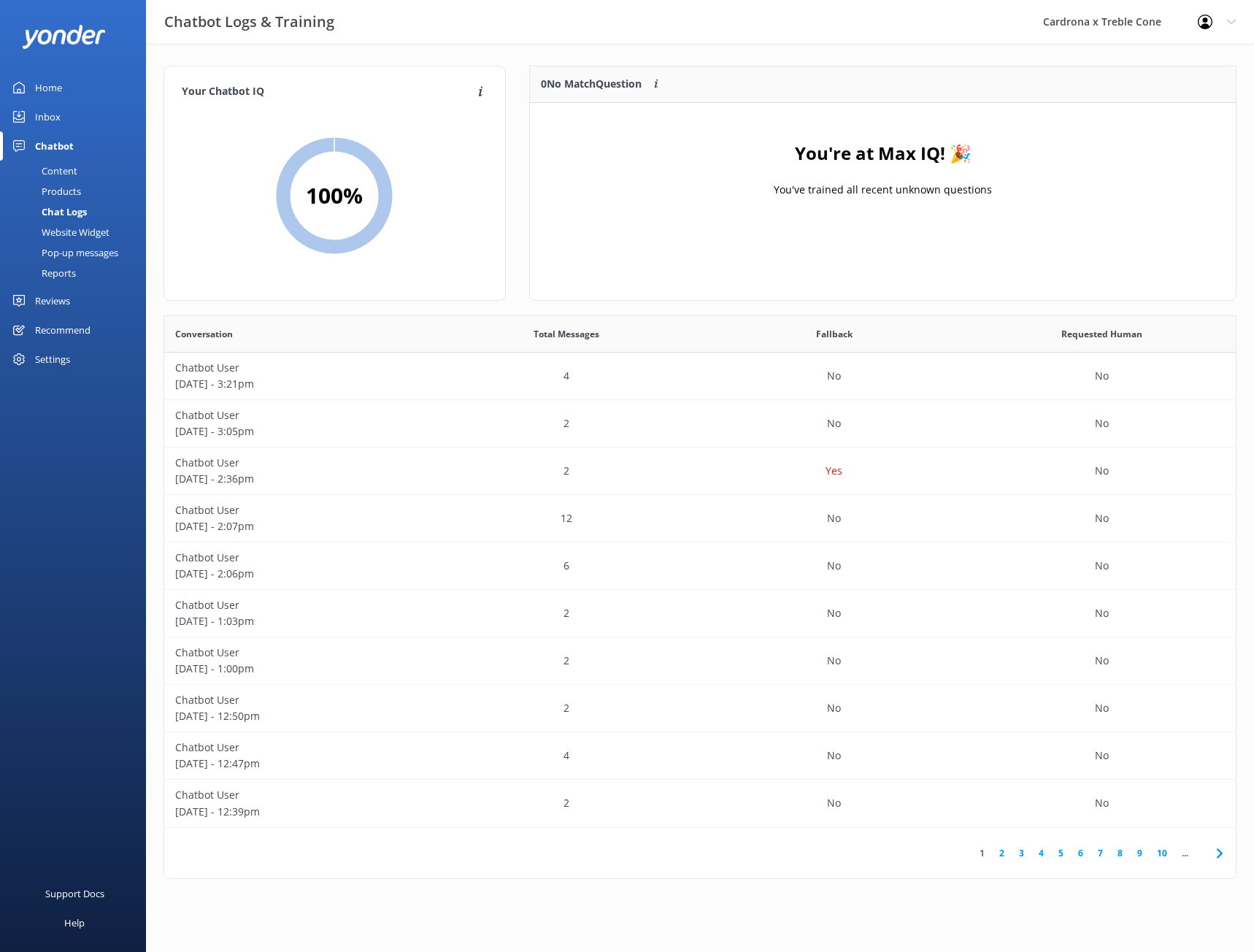
click at [45, 86] on div "Home" at bounding box center [48, 87] width 27 height 29
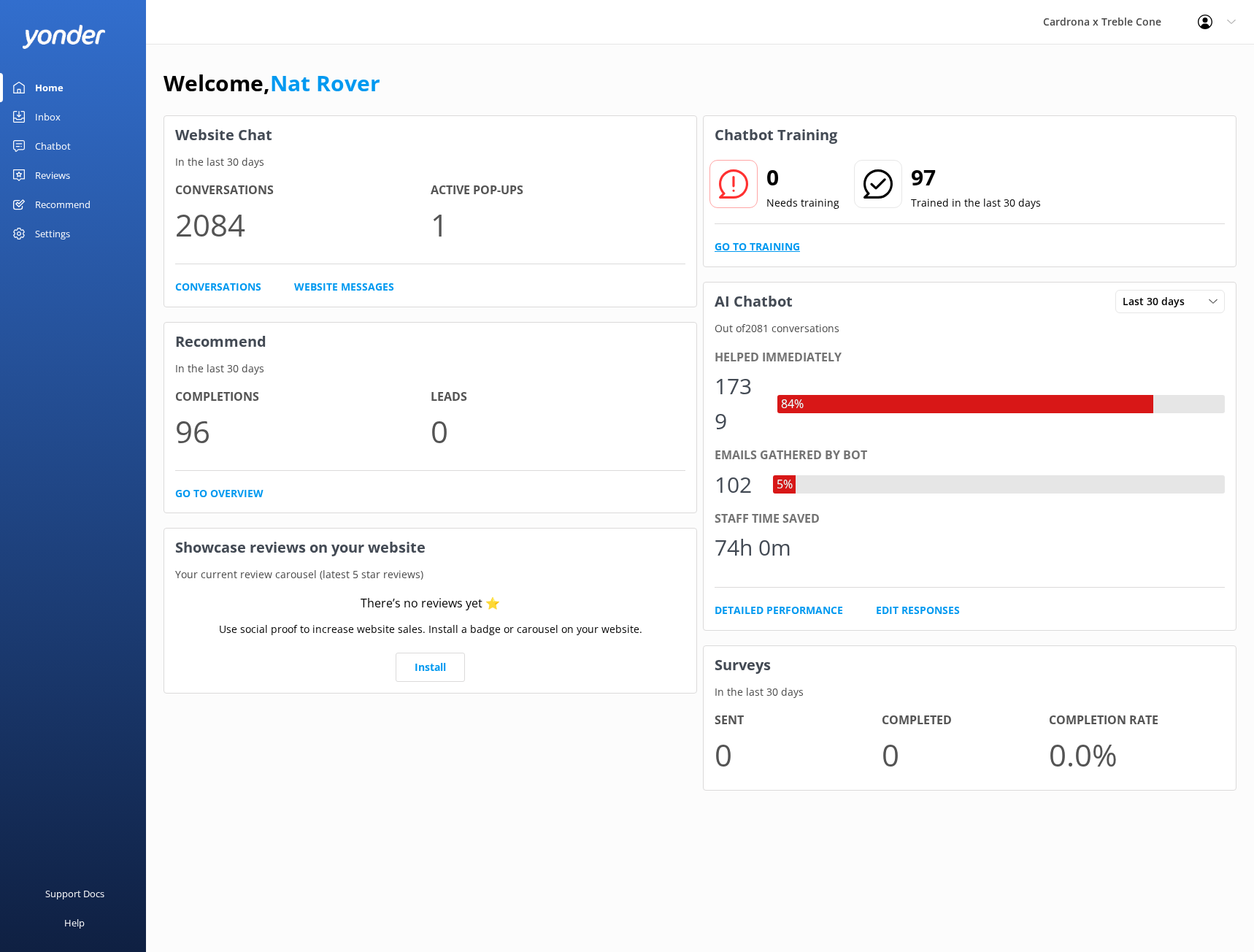
click at [742, 246] on link "Go to Training" at bounding box center [757, 247] width 86 height 16
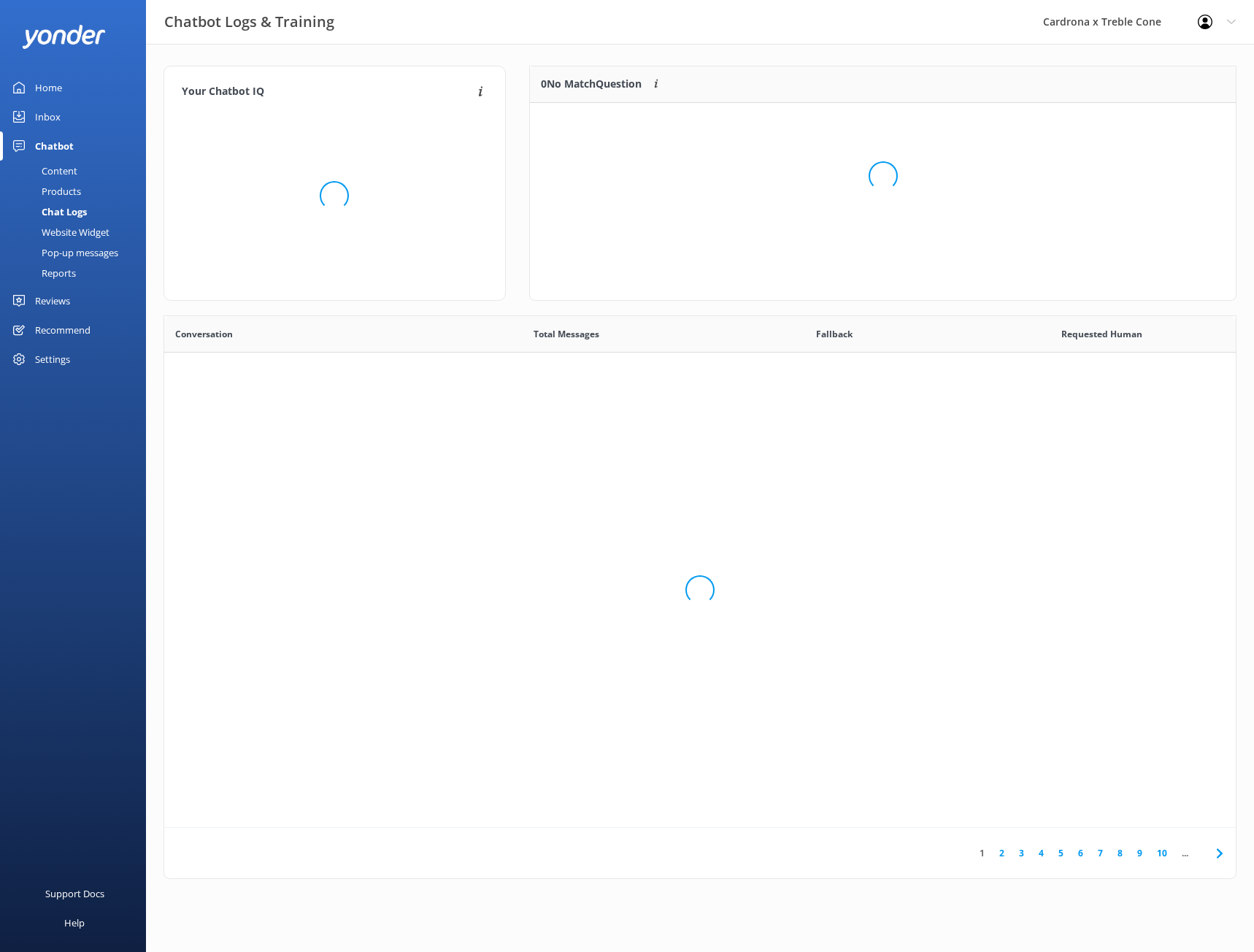
scroll to position [500, 1061]
